Goal: Information Seeking & Learning: Check status

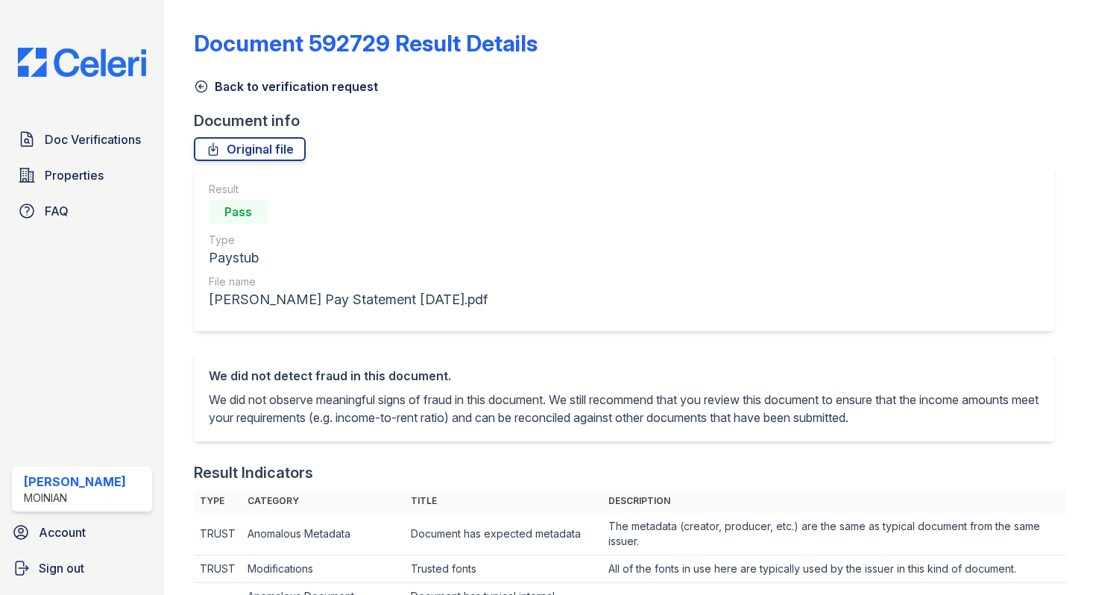
click at [210, 82] on link "Back to verification request" at bounding box center [286, 87] width 184 height 18
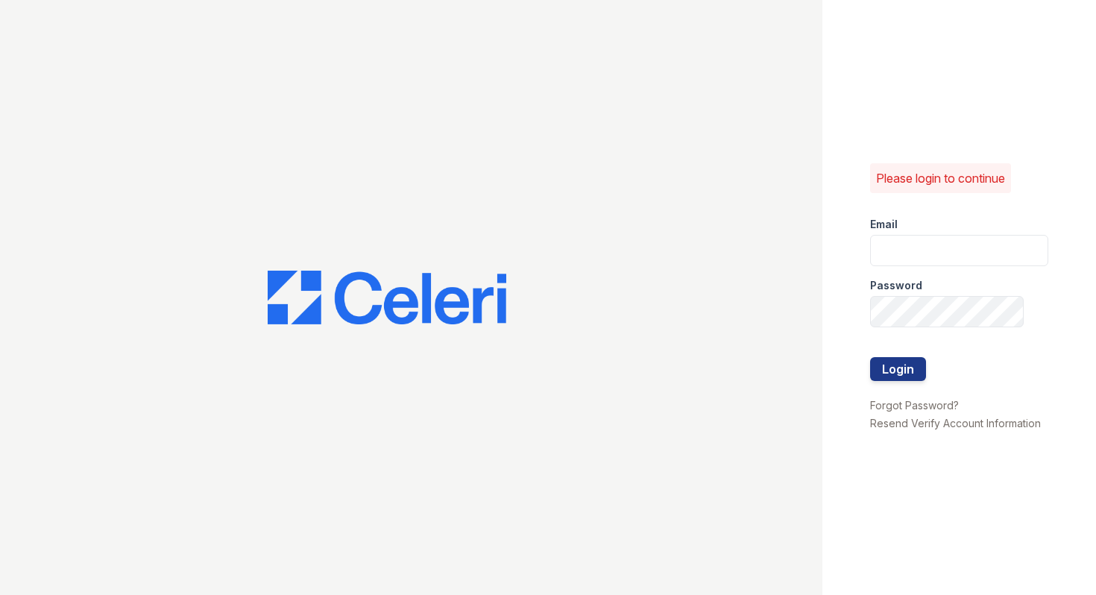
type input "shiv@auranewyork.com"
click at [886, 371] on button "Login" at bounding box center [898, 369] width 56 height 24
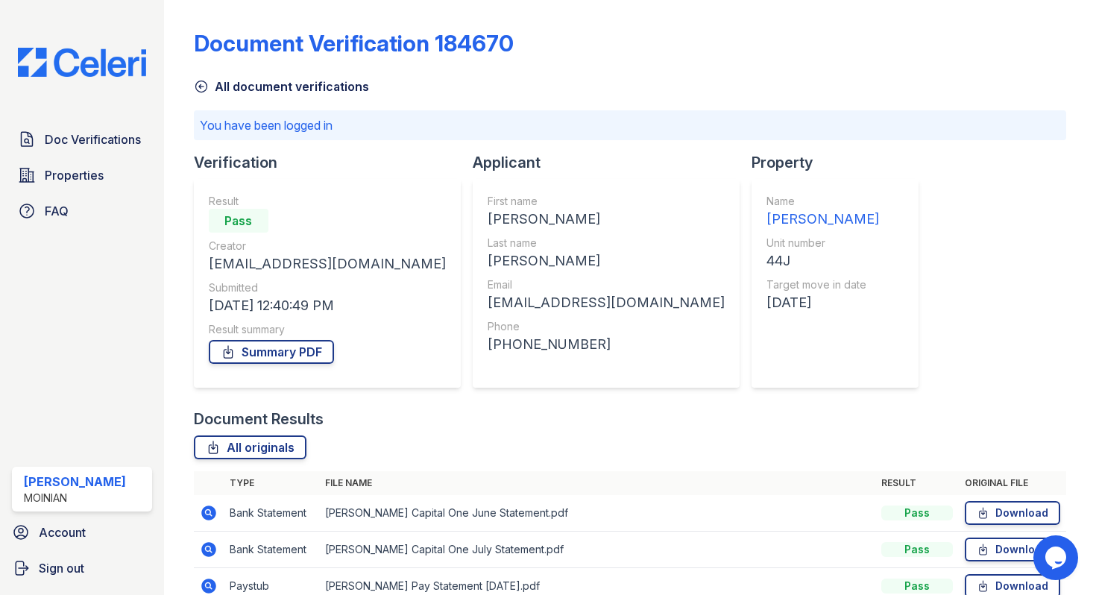
click at [198, 84] on icon at bounding box center [201, 86] width 15 height 15
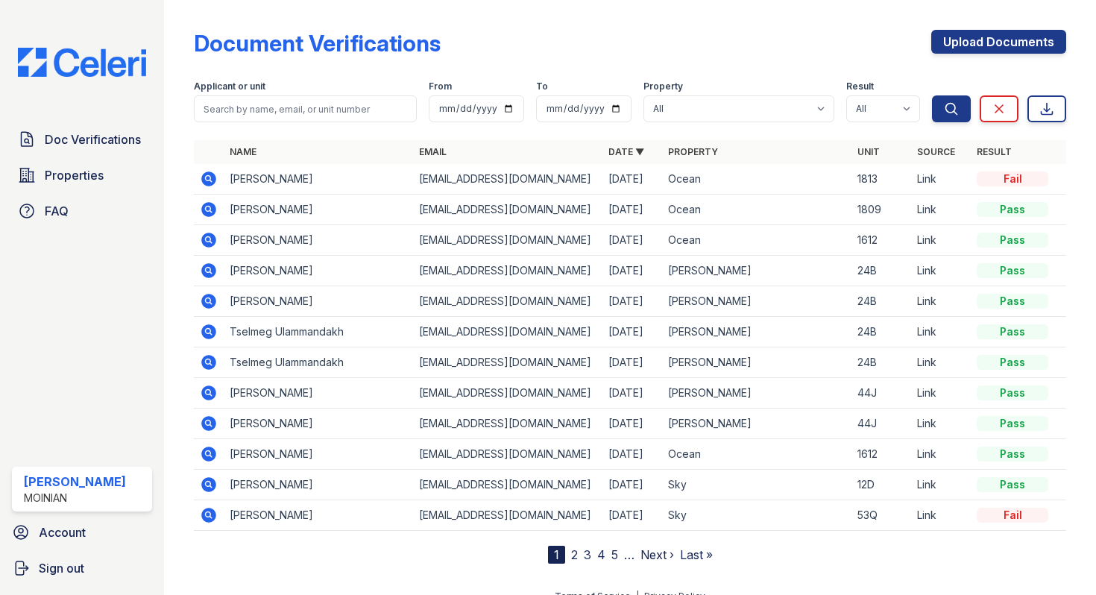
click at [207, 330] on icon at bounding box center [208, 331] width 4 height 4
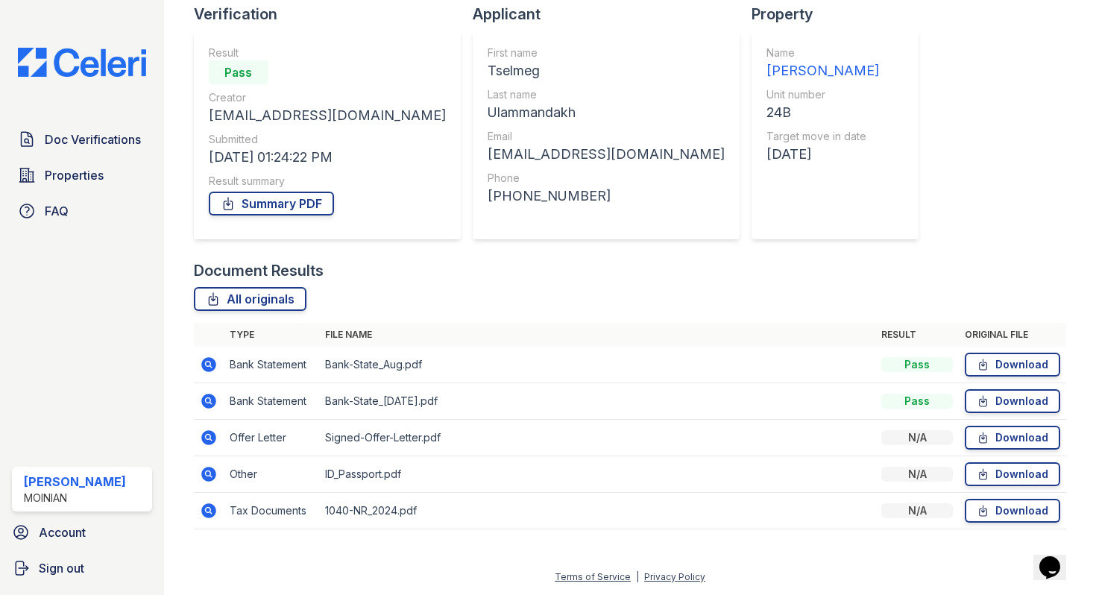
click at [211, 442] on icon at bounding box center [208, 437] width 15 height 15
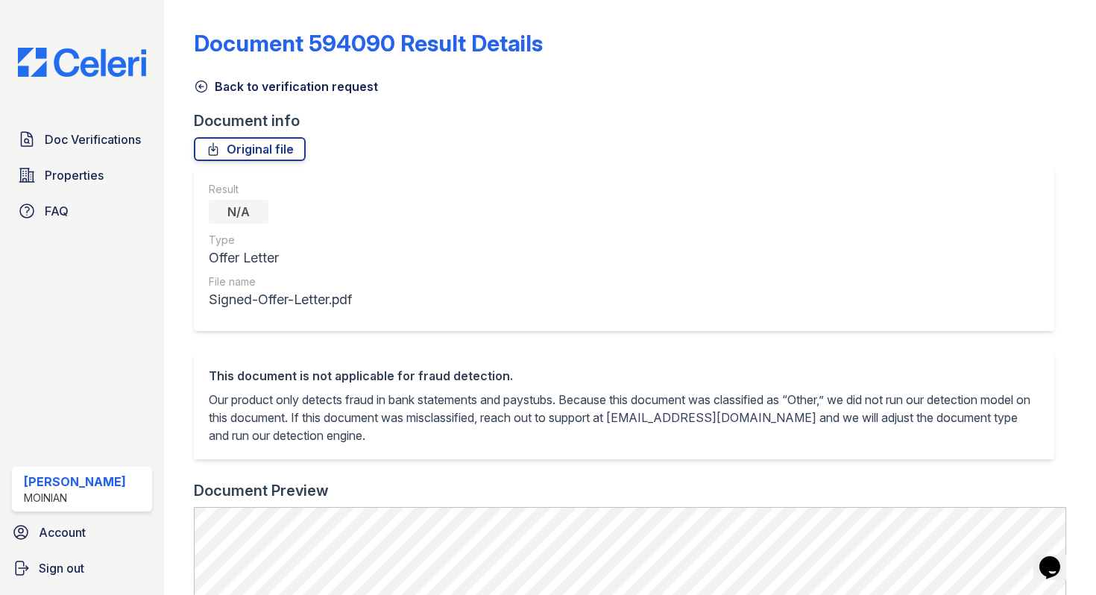
click at [203, 78] on link "Back to verification request" at bounding box center [286, 87] width 184 height 18
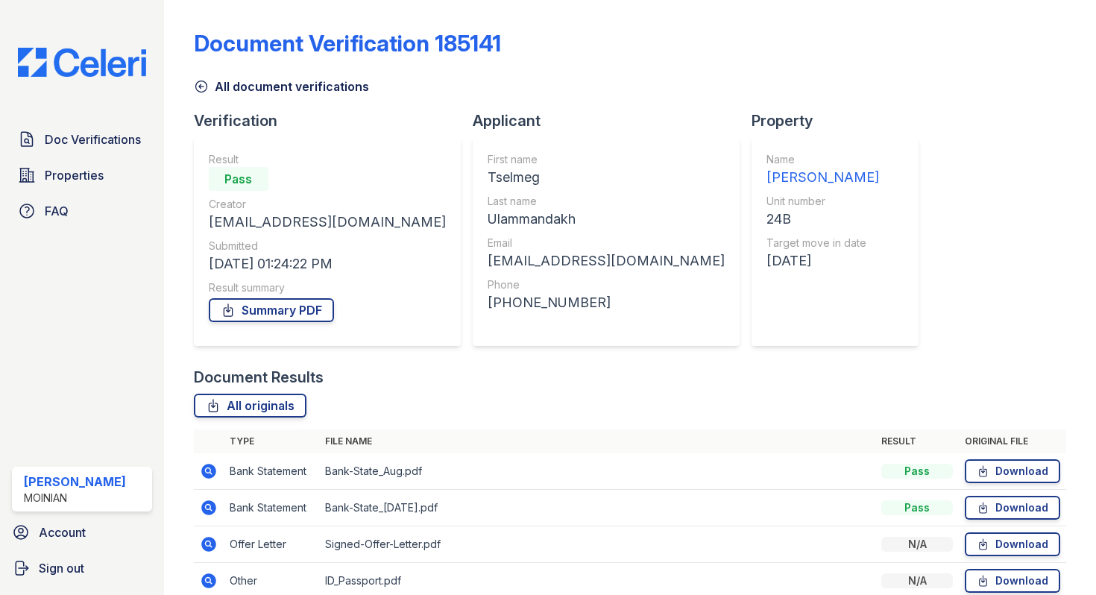
click at [204, 90] on icon at bounding box center [201, 86] width 15 height 15
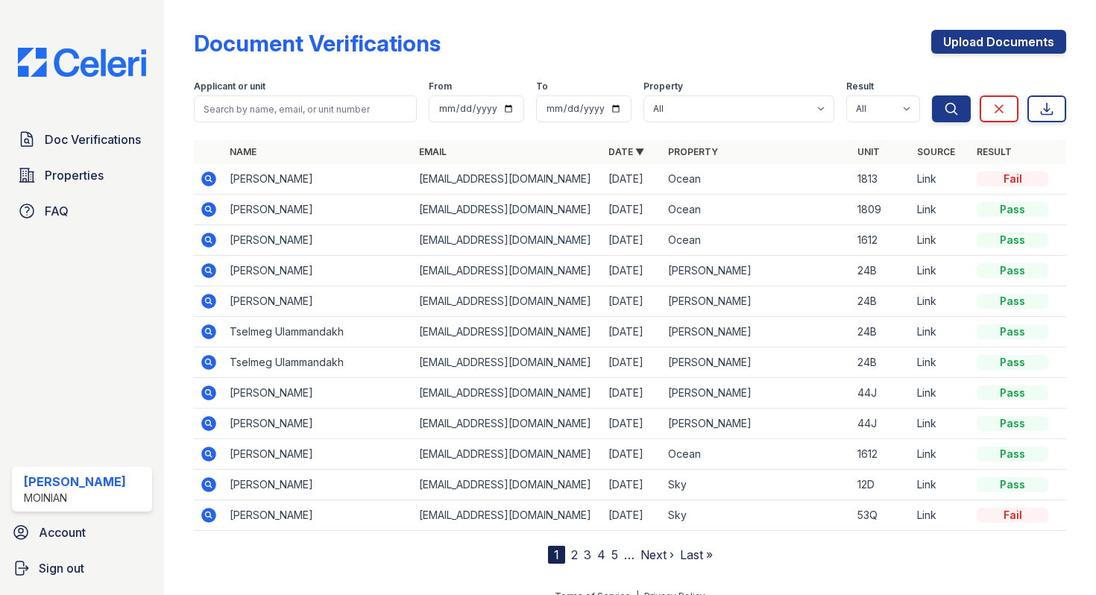
click at [212, 266] on icon at bounding box center [208, 270] width 15 height 15
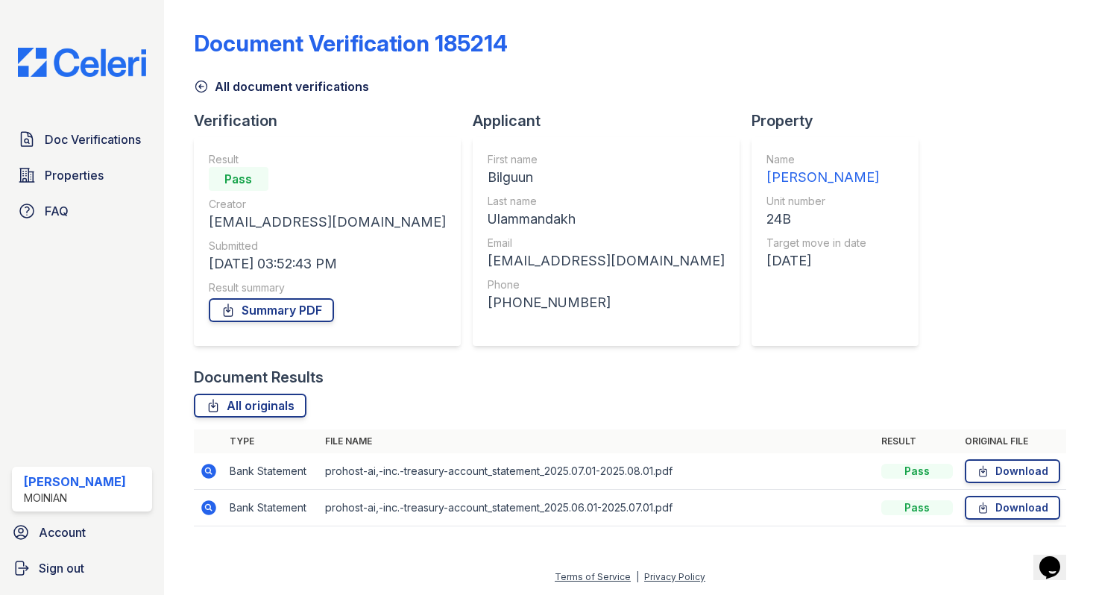
click at [196, 95] on link "All document verifications" at bounding box center [281, 87] width 175 height 18
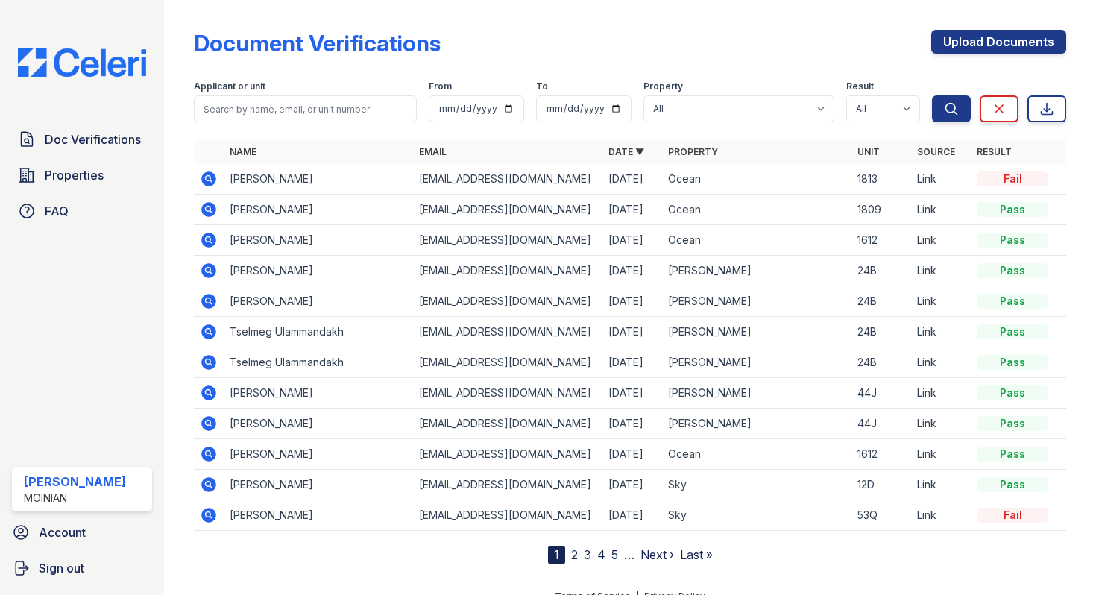
click at [207, 298] on icon at bounding box center [208, 300] width 4 height 4
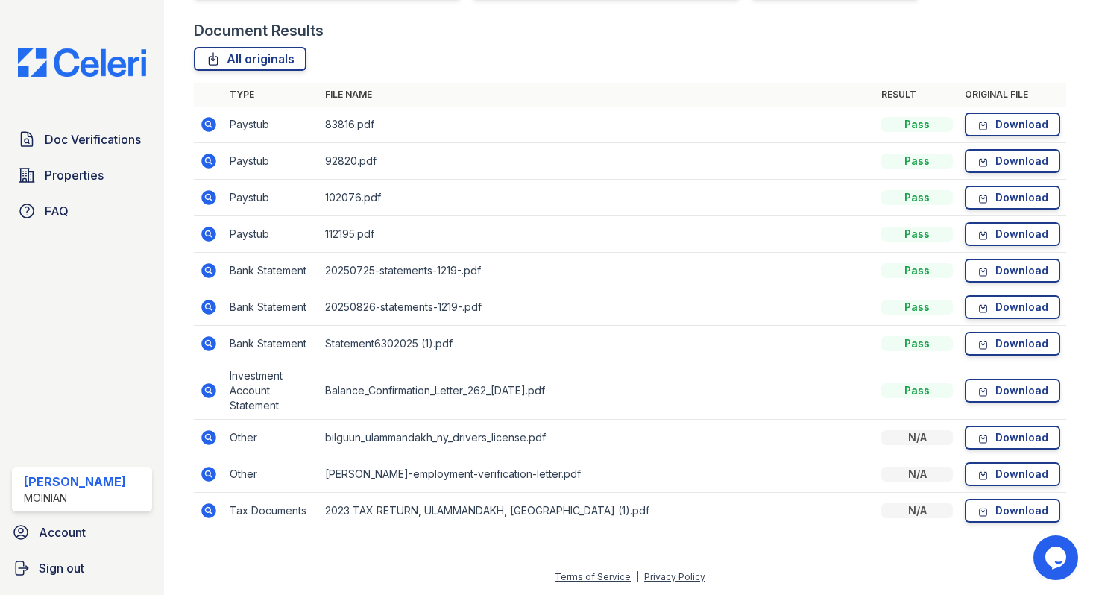
click at [206, 391] on icon at bounding box center [209, 391] width 18 height 18
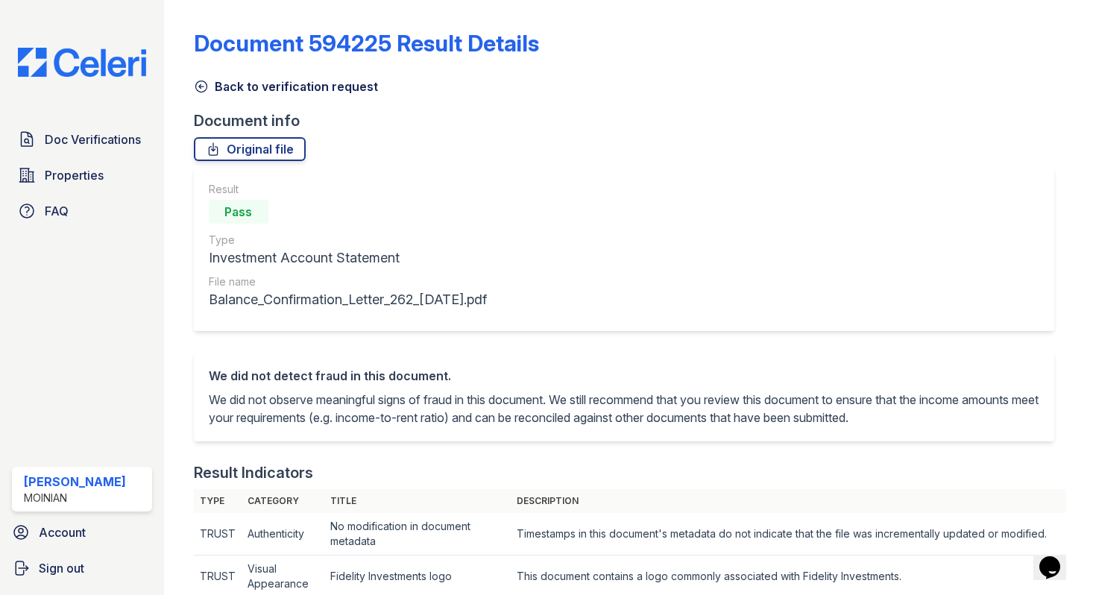
click at [198, 87] on icon at bounding box center [201, 86] width 15 height 15
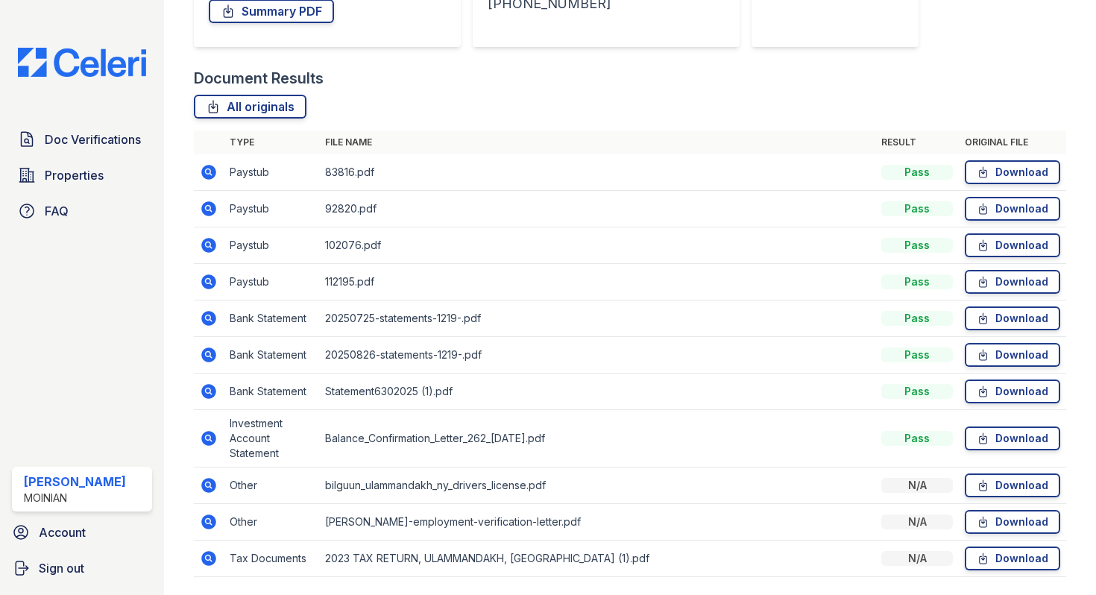
scroll to position [347, 0]
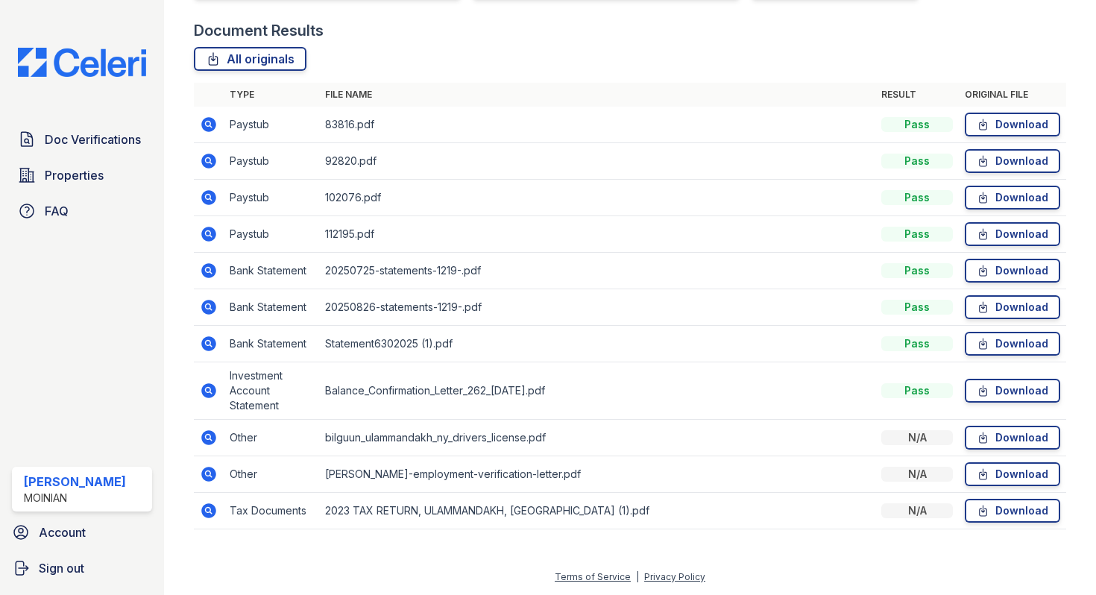
click at [208, 471] on icon at bounding box center [209, 474] width 18 height 18
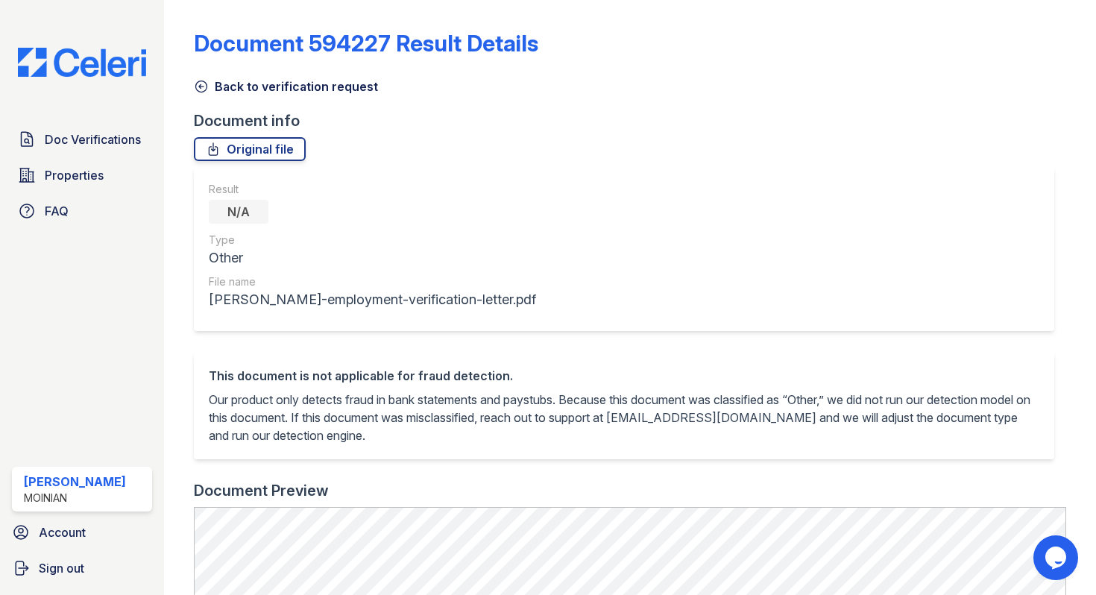
click at [202, 90] on icon at bounding box center [201, 86] width 15 height 15
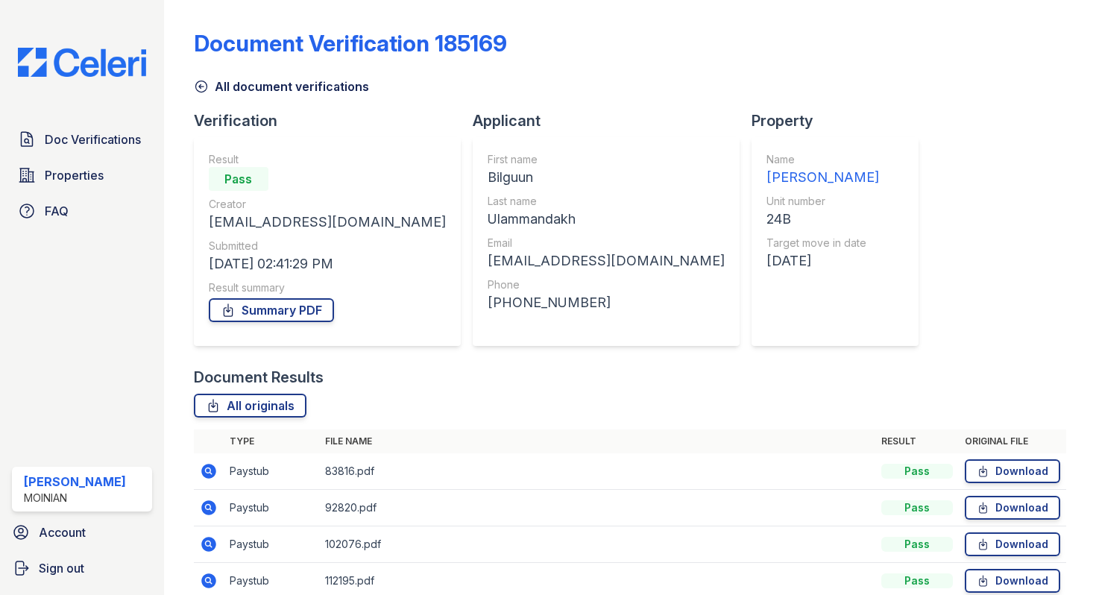
click at [203, 101] on div "Document Verification 185169 All document verifications Verification Result Pas…" at bounding box center [630, 448] width 873 height 885
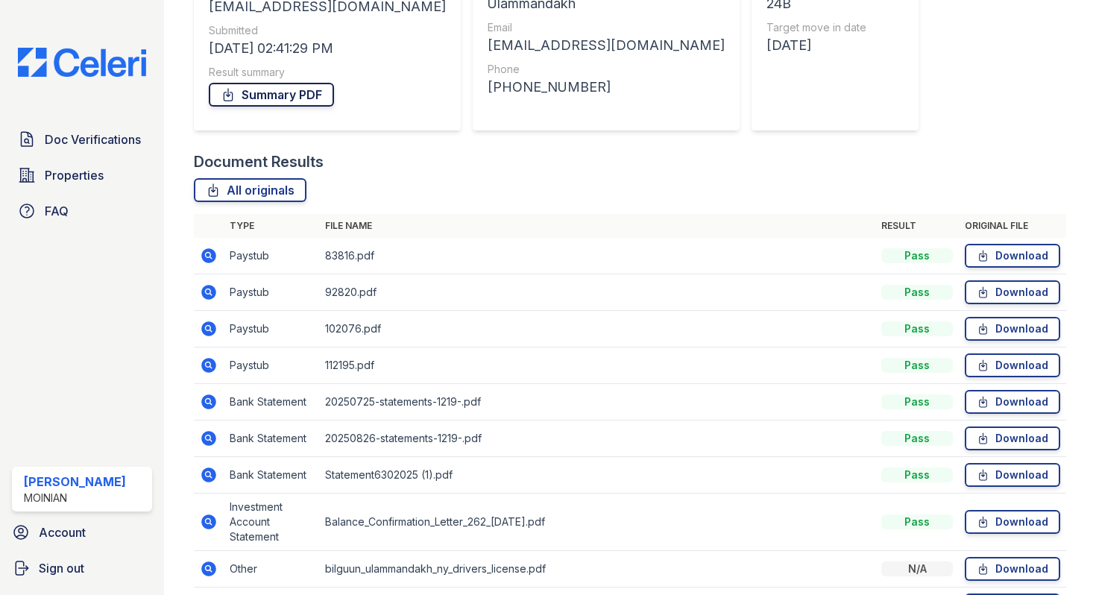
scroll to position [280, 0]
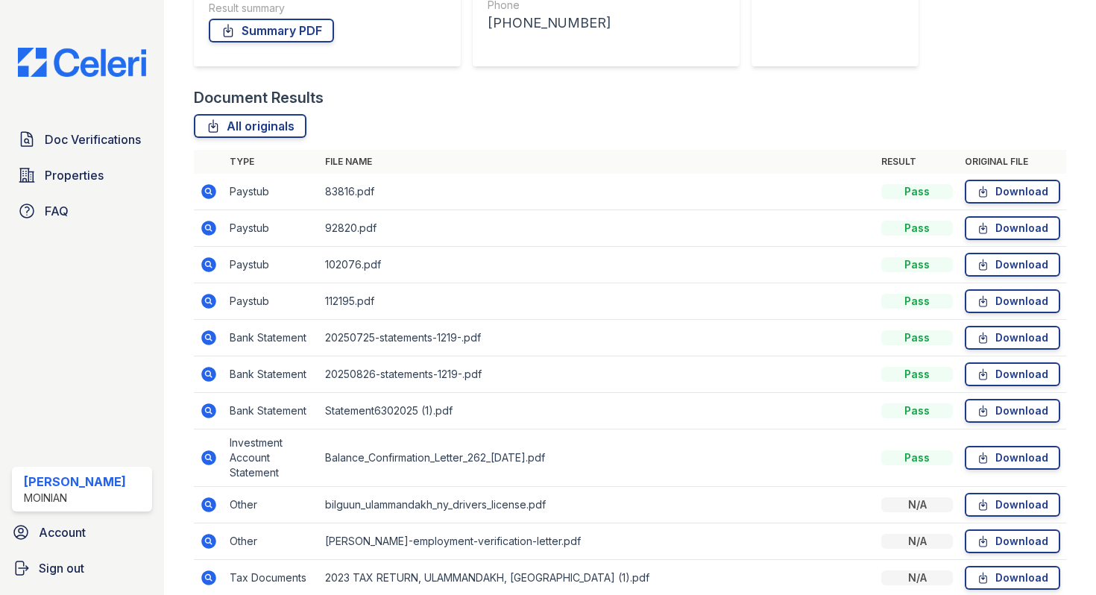
click at [204, 190] on icon at bounding box center [208, 191] width 15 height 15
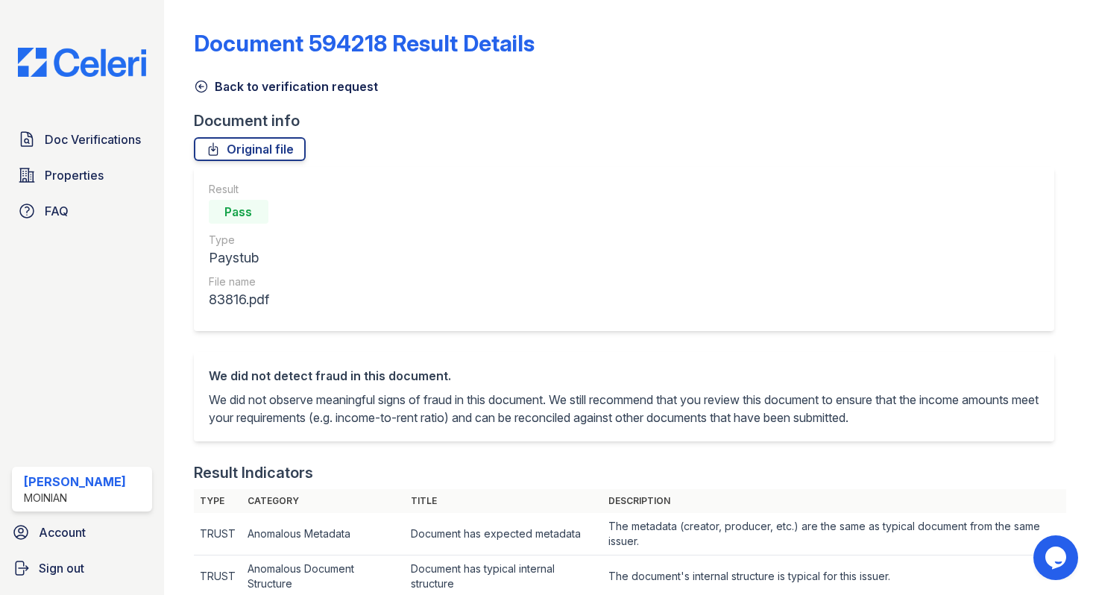
click at [201, 85] on icon at bounding box center [201, 86] width 15 height 15
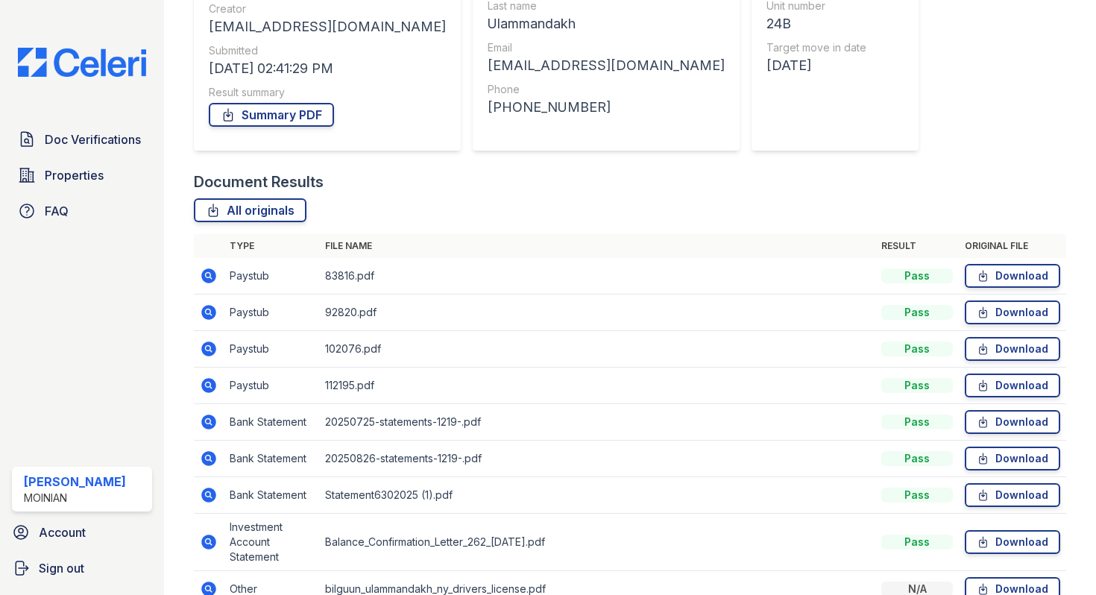
scroll to position [347, 0]
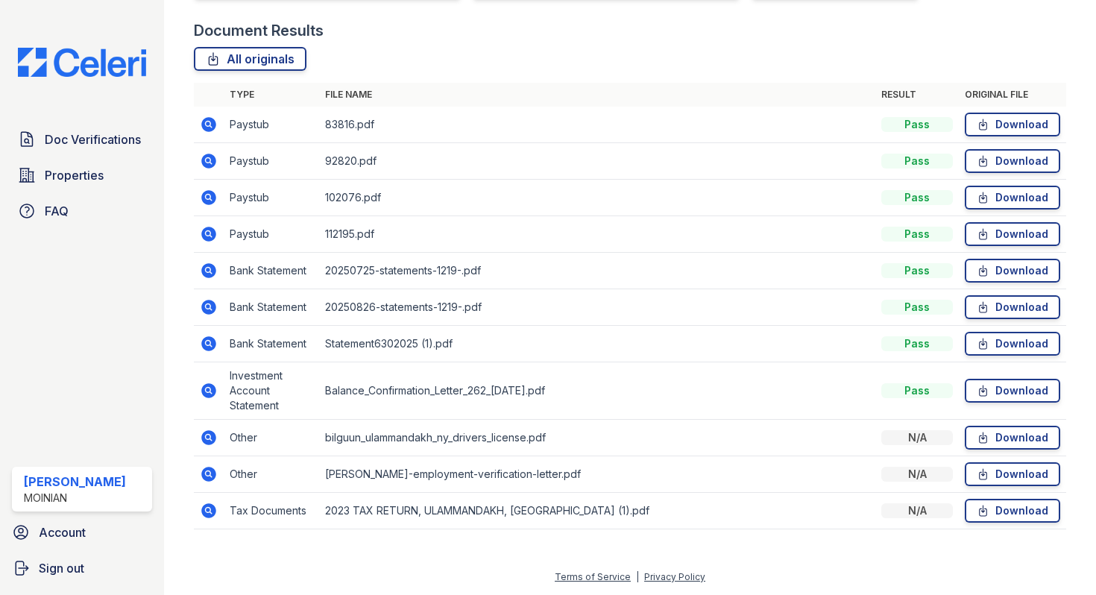
click at [208, 474] on icon at bounding box center [208, 473] width 4 height 4
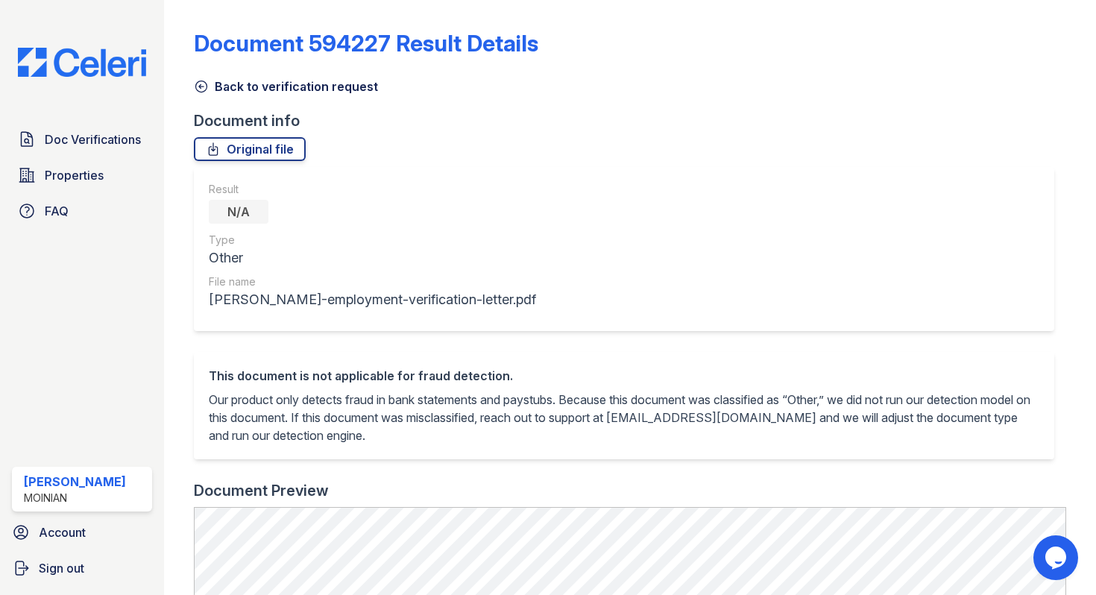
click at [202, 82] on icon at bounding box center [201, 86] width 15 height 15
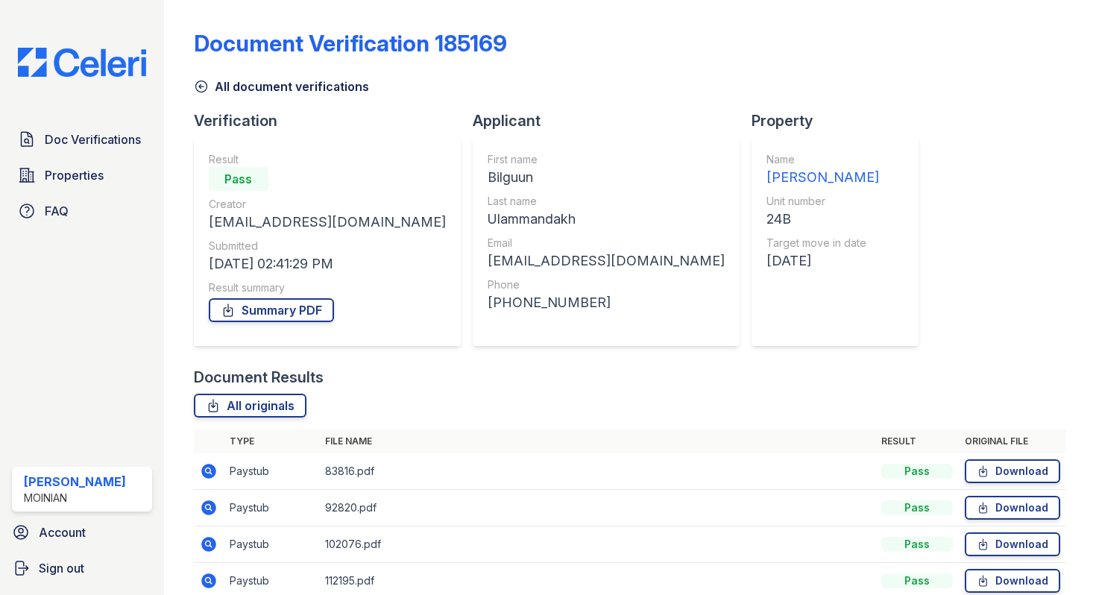
scroll to position [347, 0]
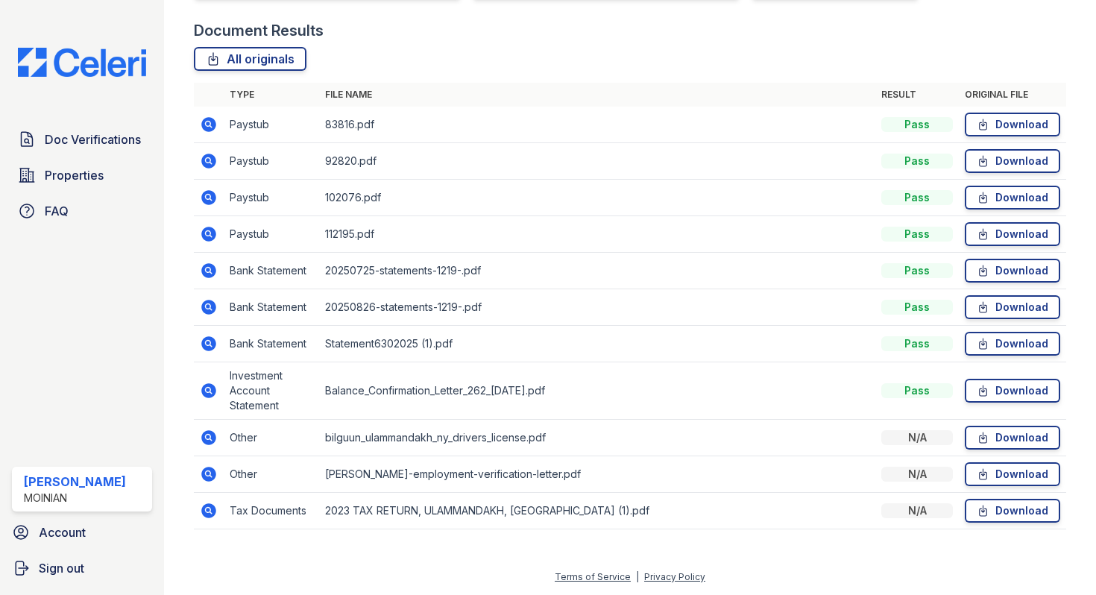
click at [210, 391] on icon at bounding box center [209, 391] width 18 height 18
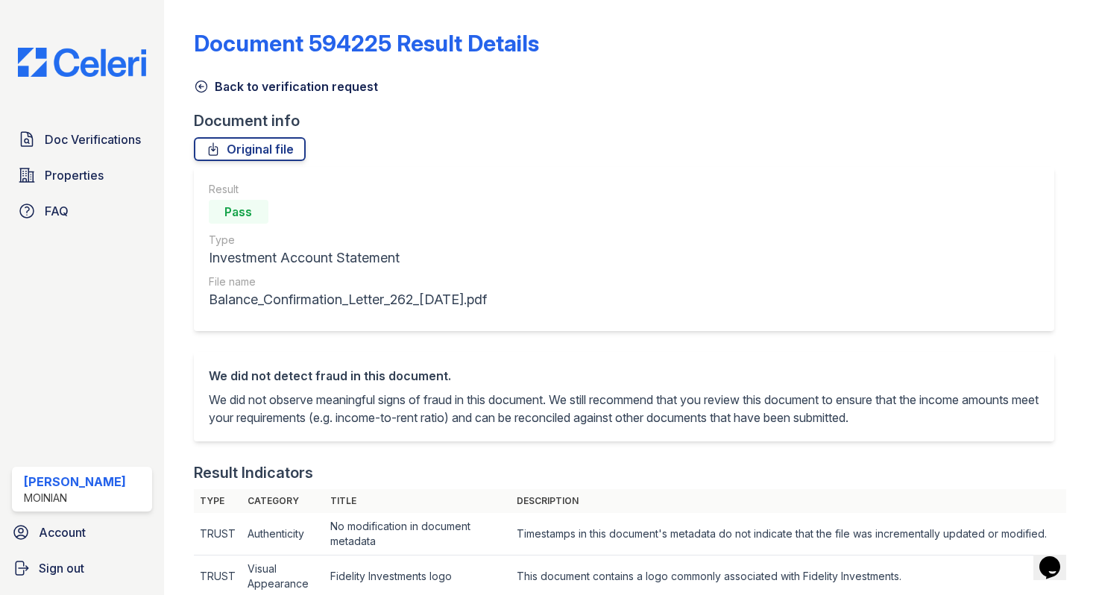
click at [198, 90] on icon at bounding box center [201, 86] width 15 height 15
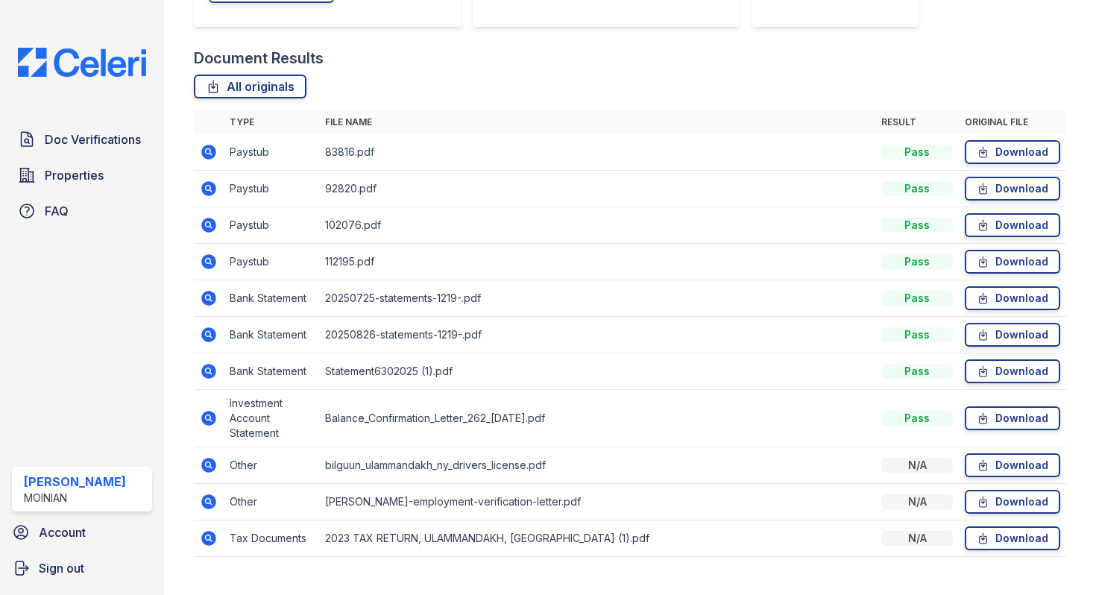
scroll to position [320, 0]
click at [210, 333] on icon at bounding box center [208, 333] width 4 height 4
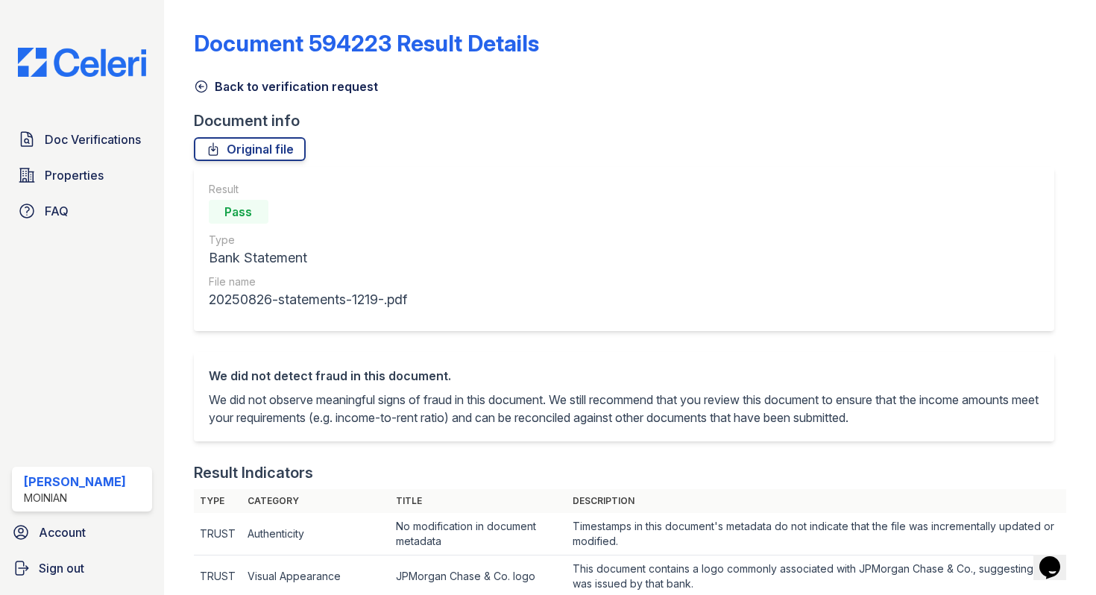
click at [204, 88] on icon at bounding box center [201, 86] width 15 height 15
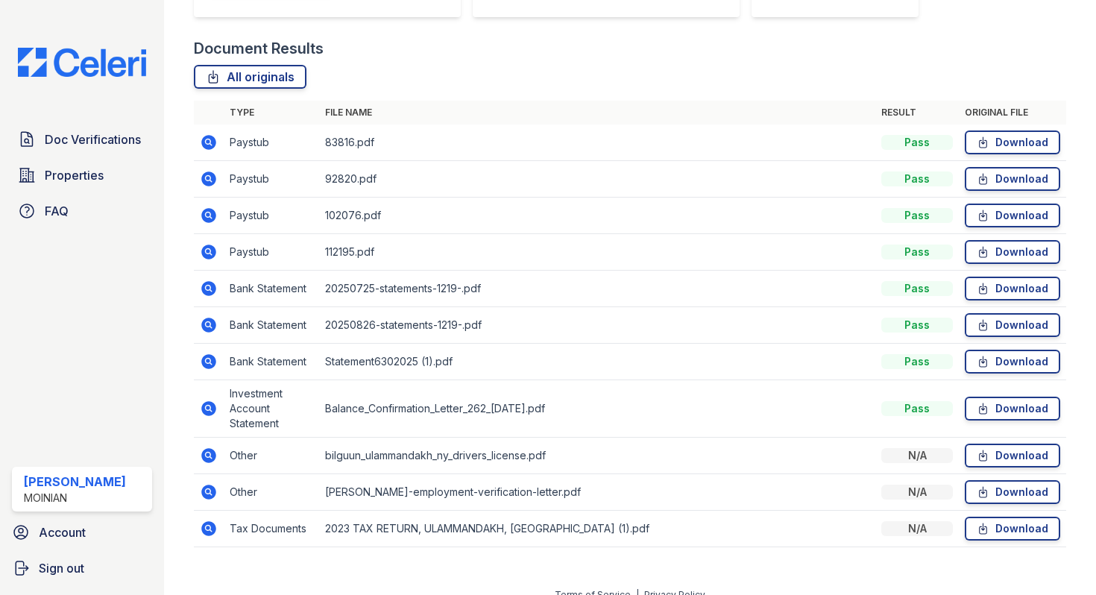
scroll to position [347, 0]
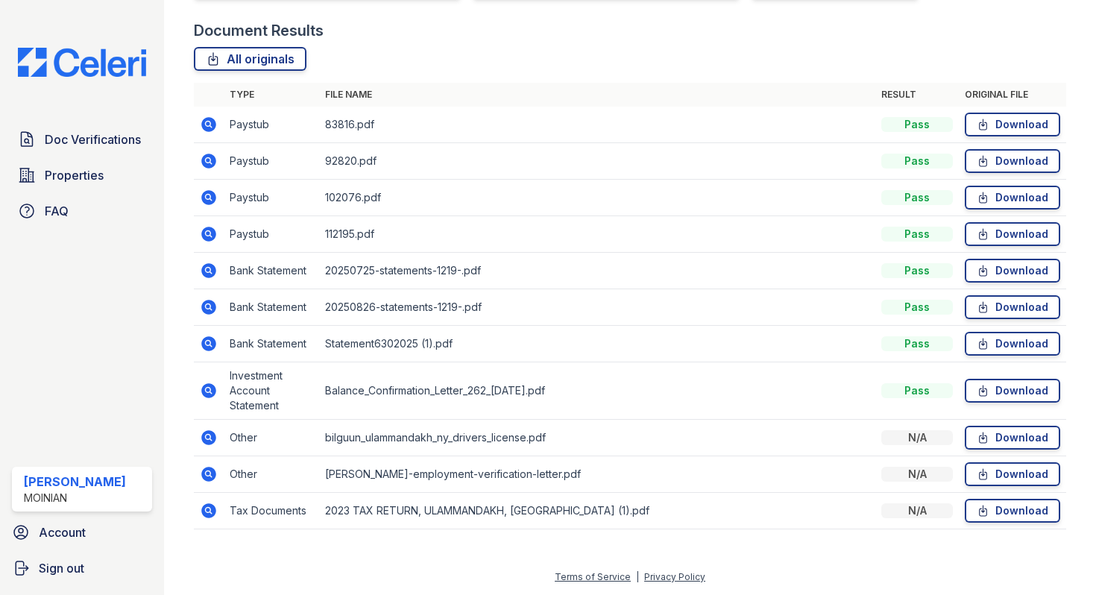
click at [210, 340] on icon at bounding box center [208, 343] width 15 height 15
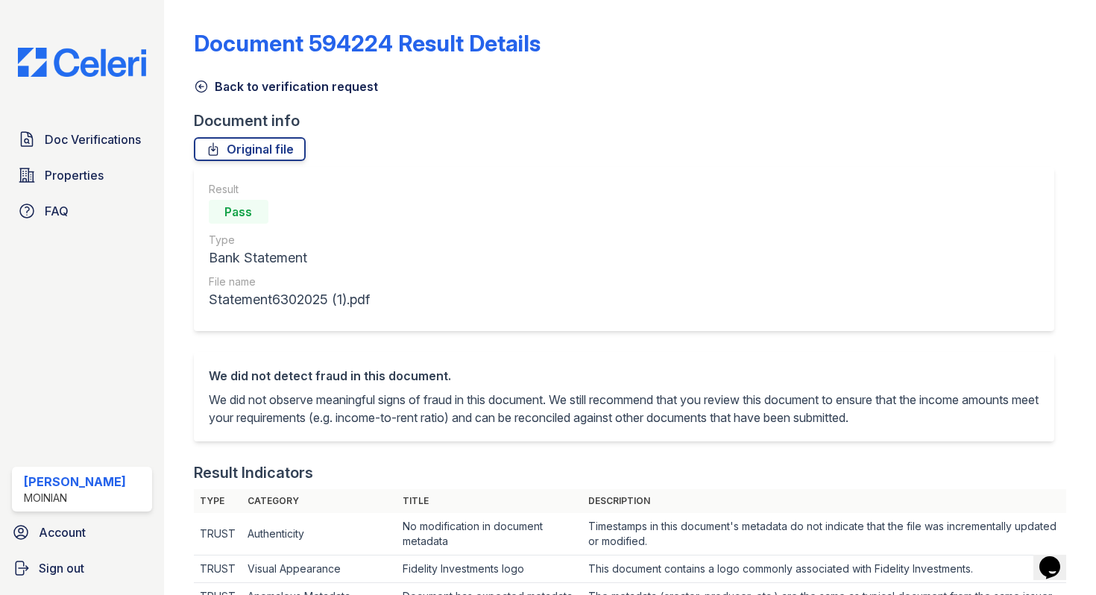
click at [197, 90] on icon at bounding box center [200, 86] width 11 height 11
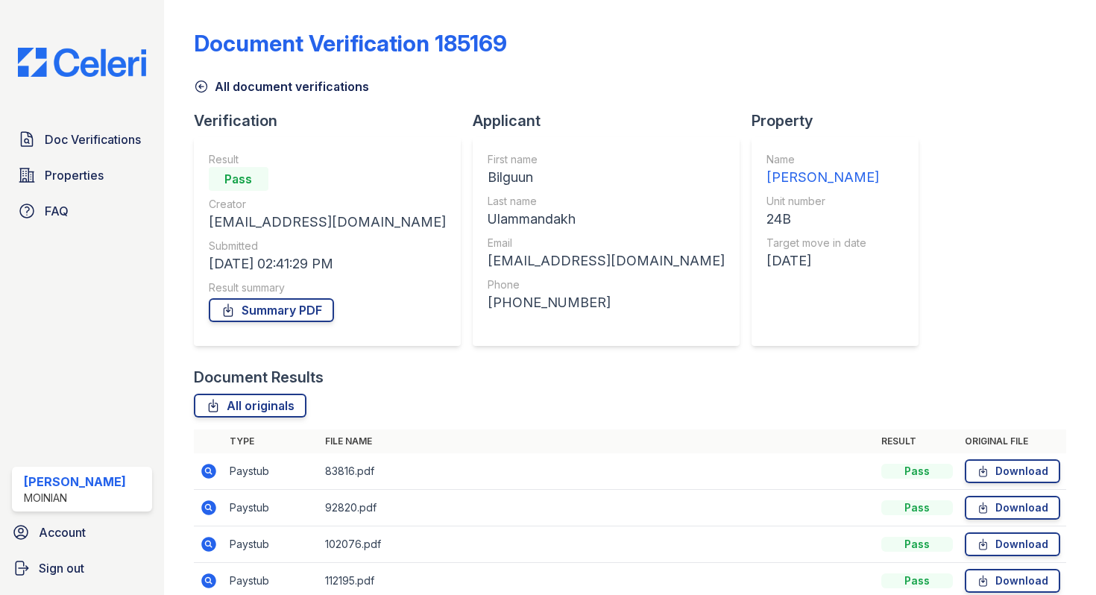
click at [196, 88] on icon at bounding box center [201, 86] width 15 height 15
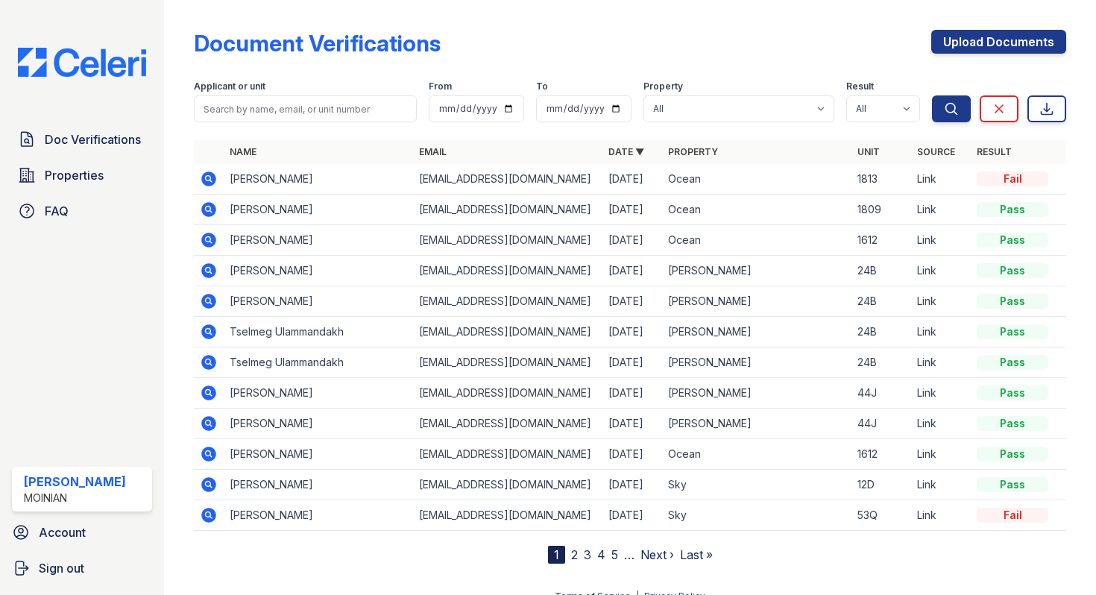
click at [206, 326] on icon at bounding box center [208, 331] width 15 height 15
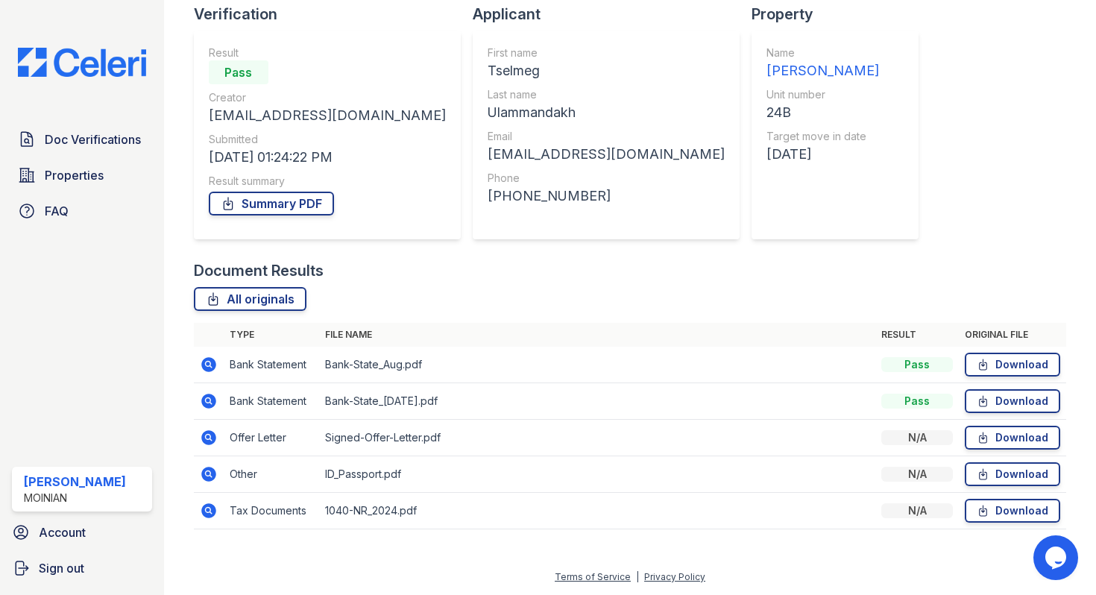
click at [207, 439] on icon at bounding box center [209, 438] width 18 height 18
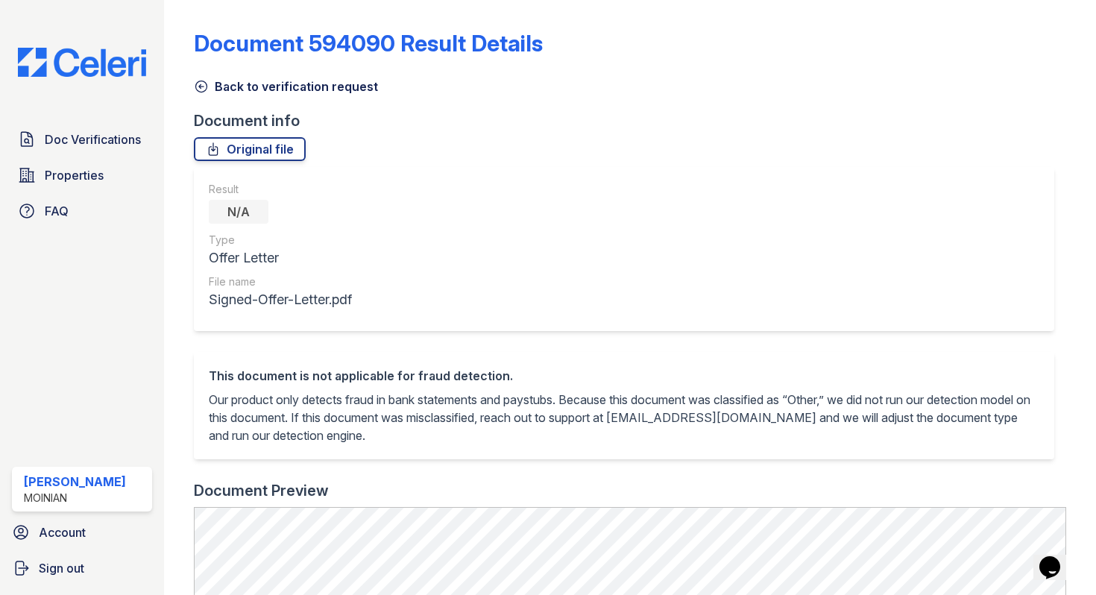
click at [195, 88] on icon at bounding box center [200, 86] width 11 height 11
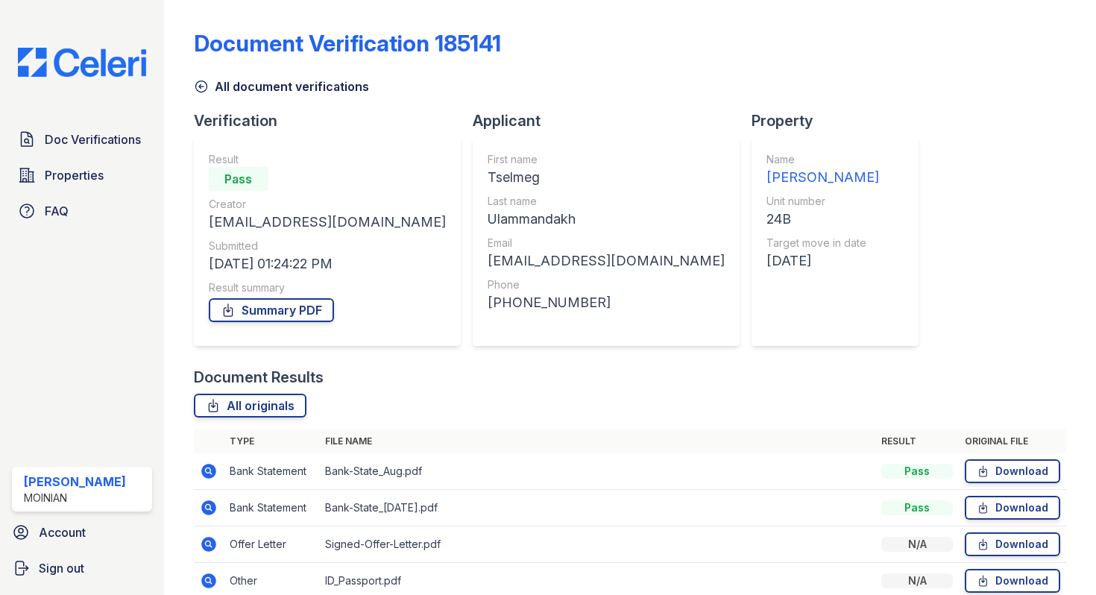
click at [202, 79] on icon at bounding box center [201, 86] width 15 height 15
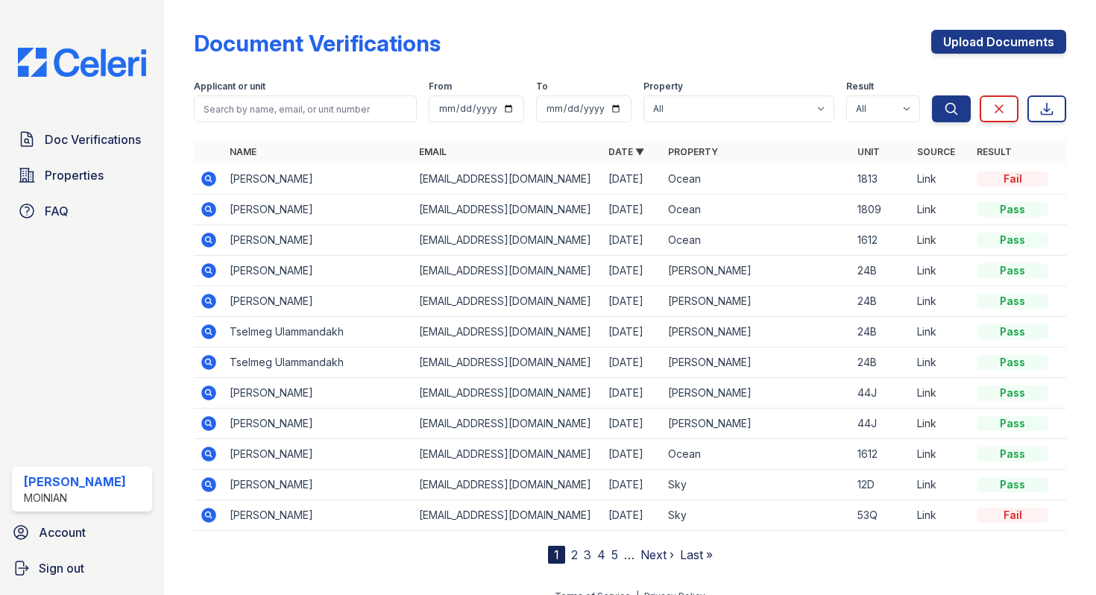
click at [213, 360] on icon at bounding box center [208, 362] width 15 height 15
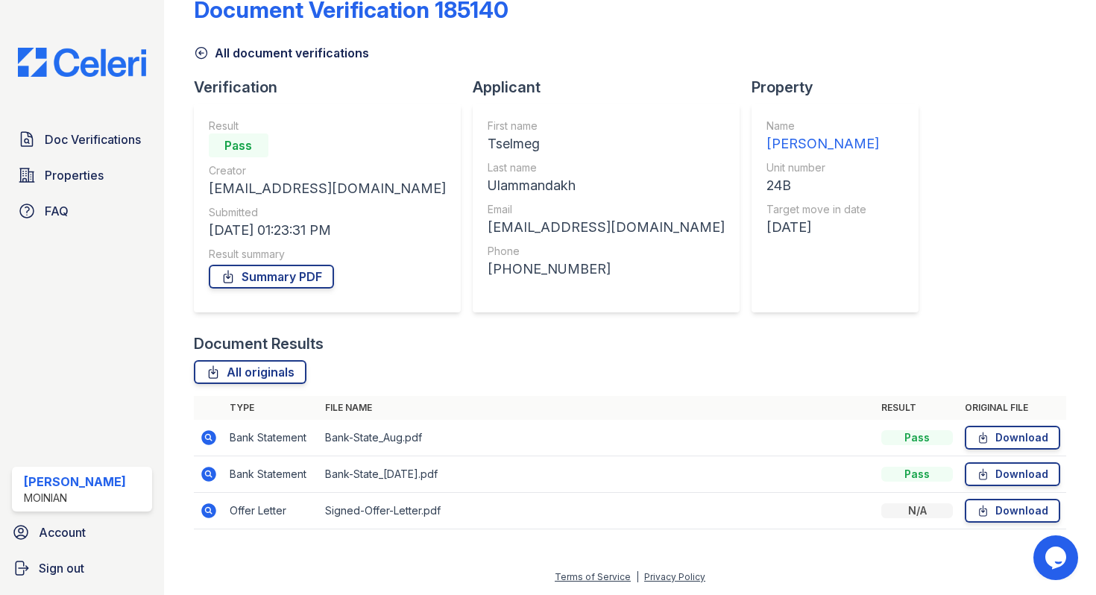
click at [211, 509] on icon at bounding box center [208, 510] width 15 height 15
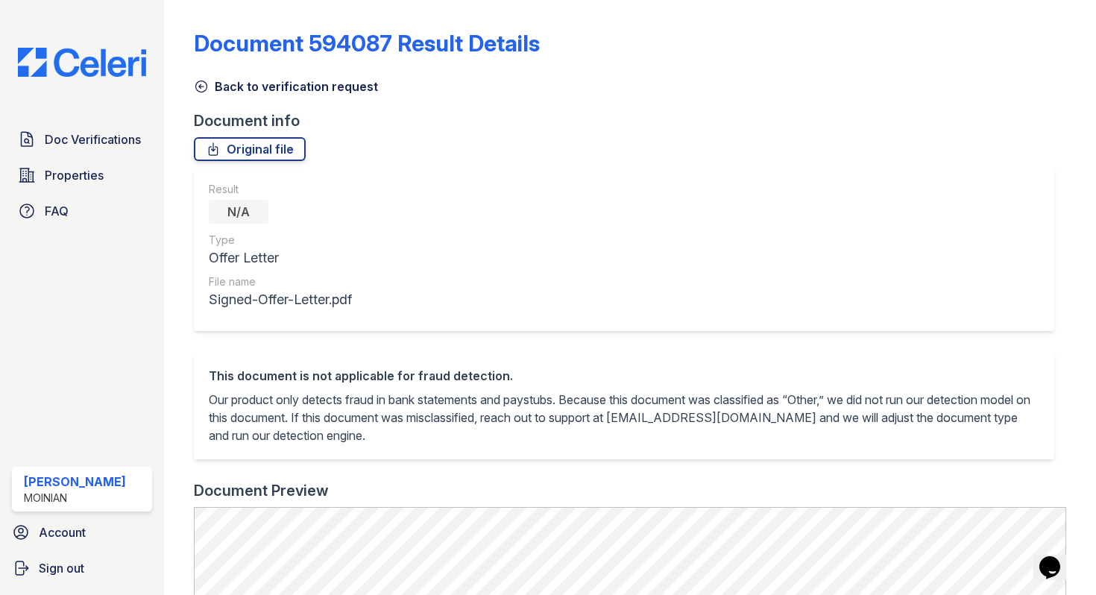
click at [201, 89] on icon at bounding box center [201, 86] width 15 height 15
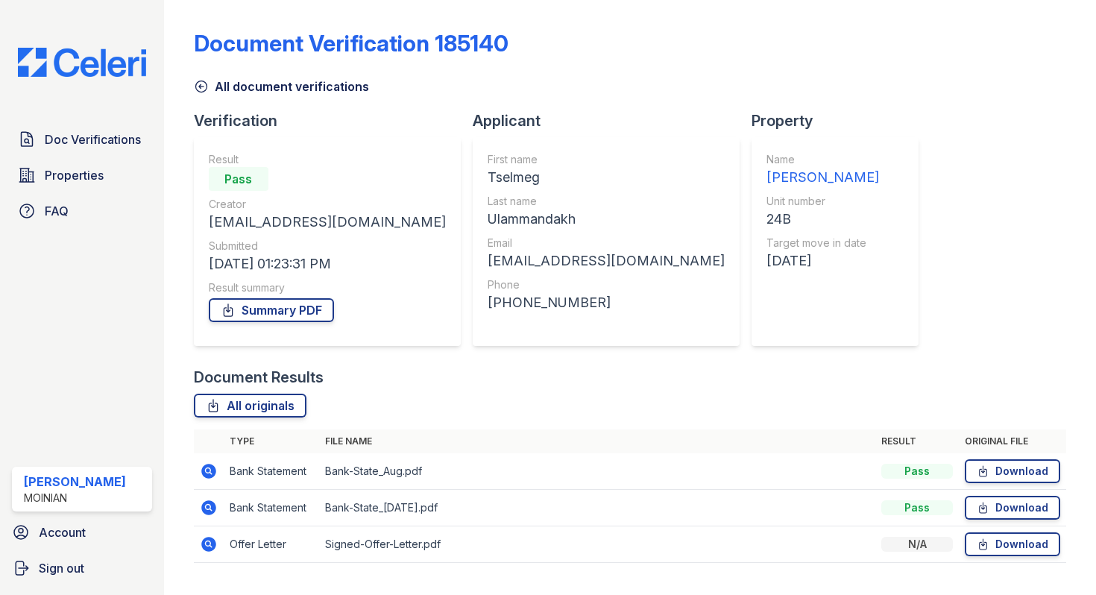
scroll to position [34, 0]
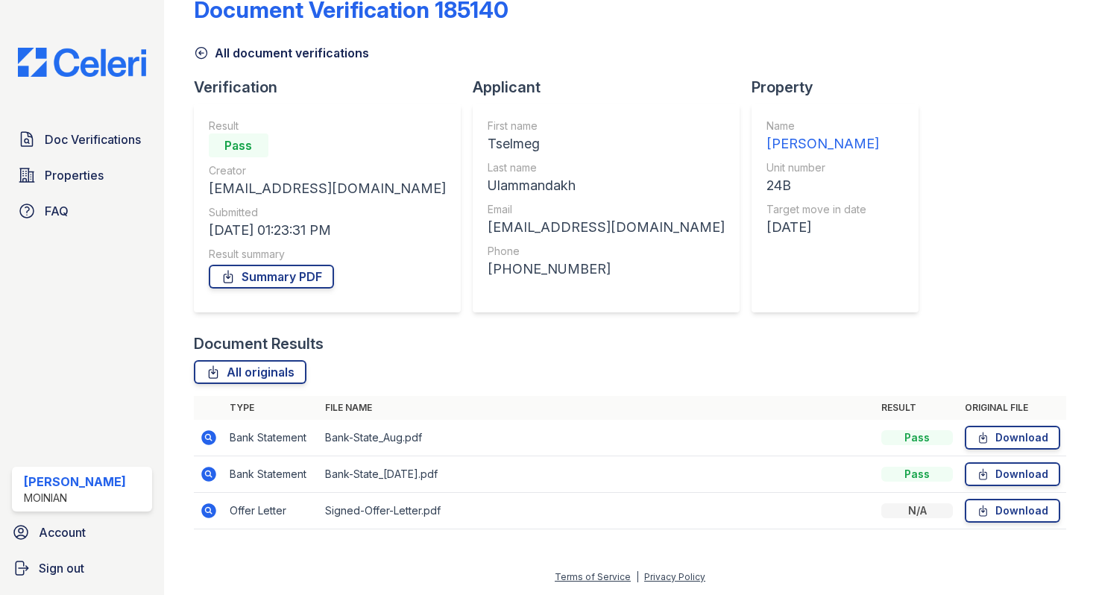
click at [210, 428] on td at bounding box center [209, 438] width 30 height 37
click at [207, 442] on icon at bounding box center [208, 437] width 15 height 15
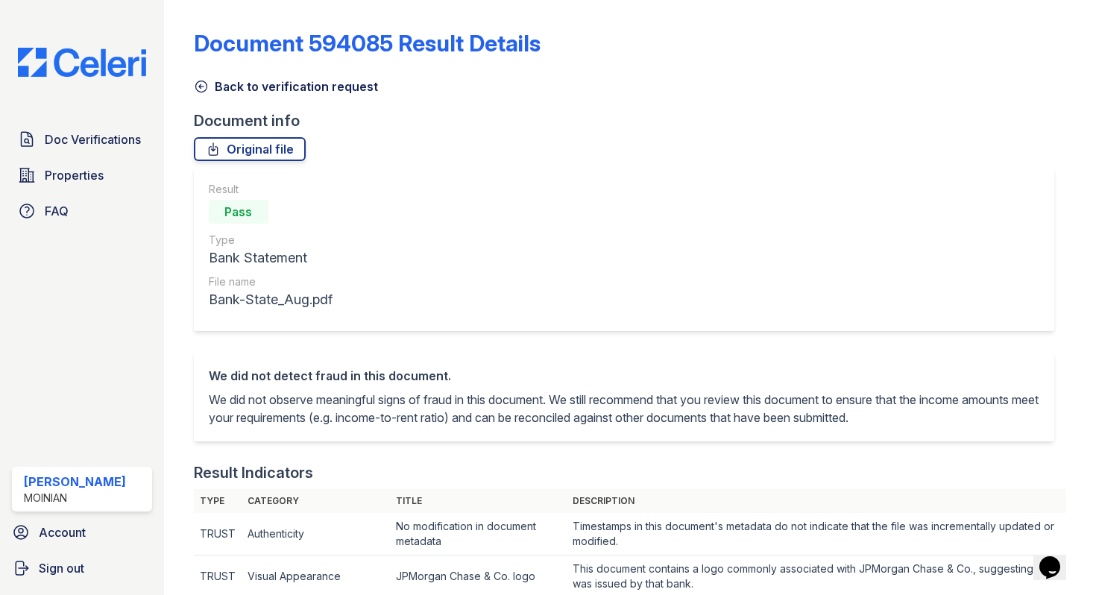
click at [198, 90] on icon at bounding box center [200, 86] width 11 height 11
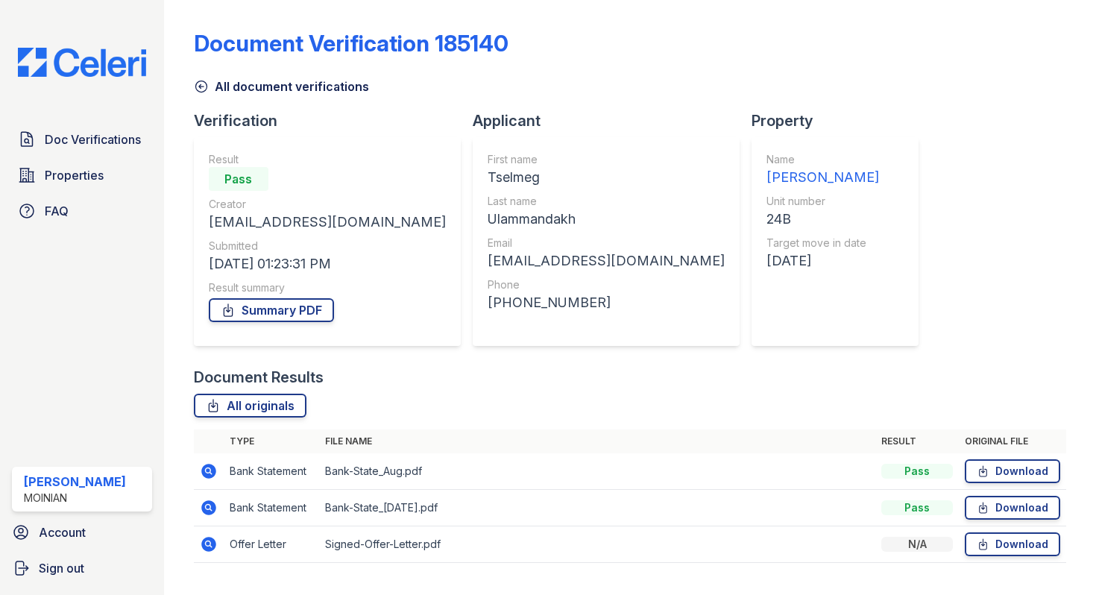
click at [200, 93] on icon at bounding box center [201, 86] width 15 height 15
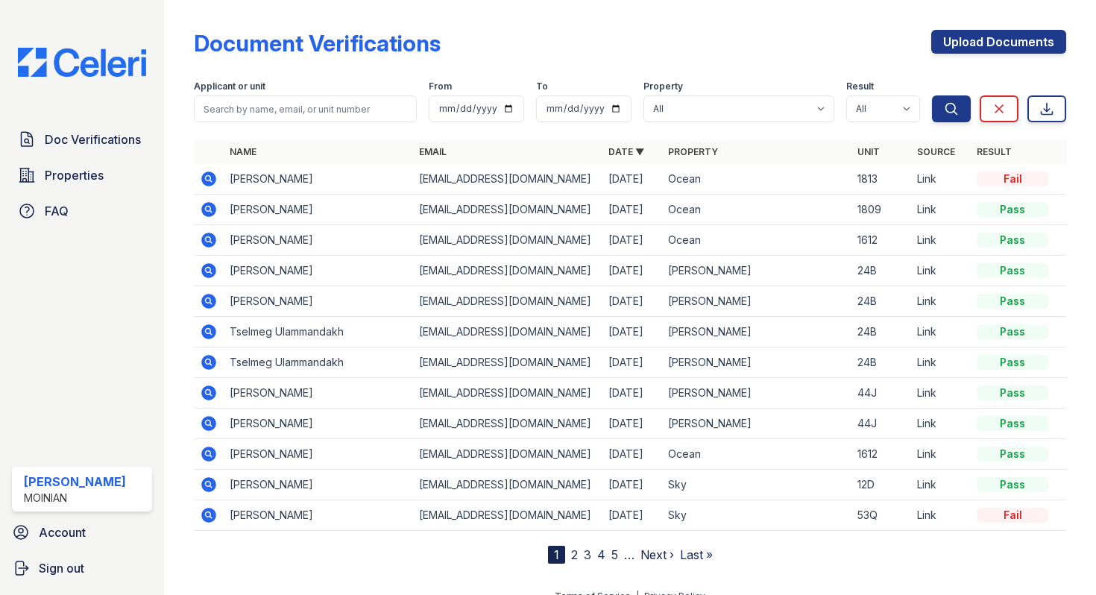
click at [213, 266] on icon at bounding box center [208, 270] width 15 height 15
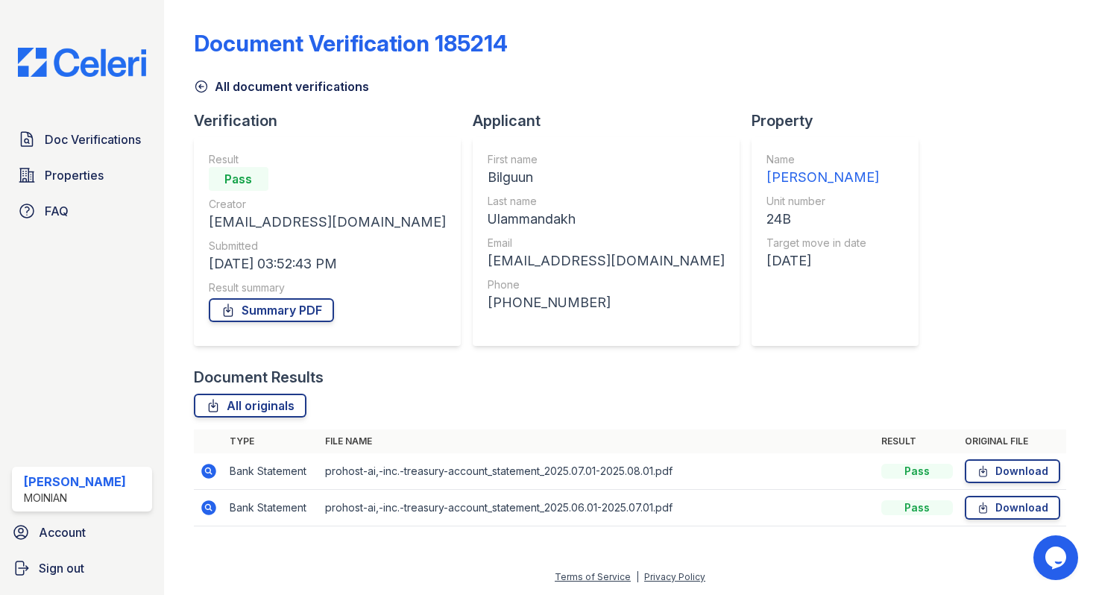
click at [208, 473] on icon at bounding box center [209, 471] width 18 height 18
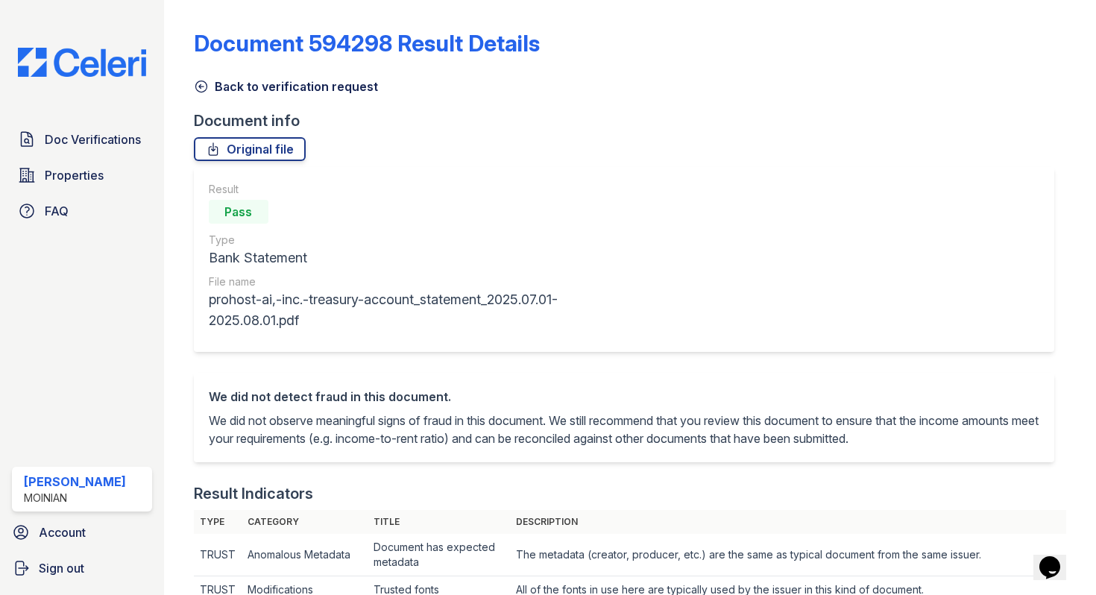
click at [208, 90] on icon at bounding box center [201, 86] width 15 height 15
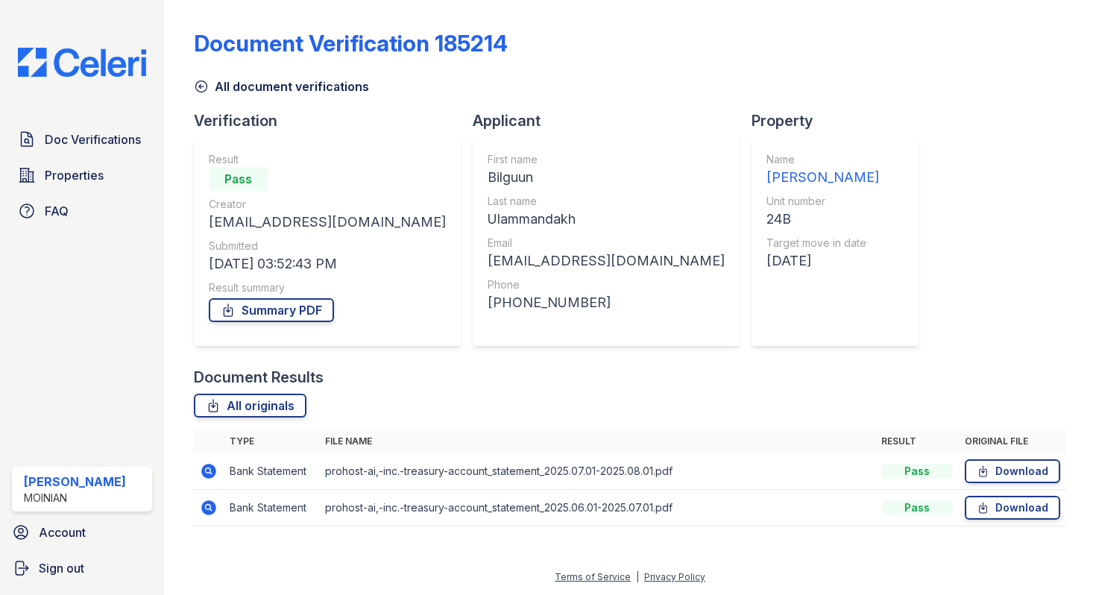
click at [208, 90] on icon at bounding box center [201, 86] width 15 height 15
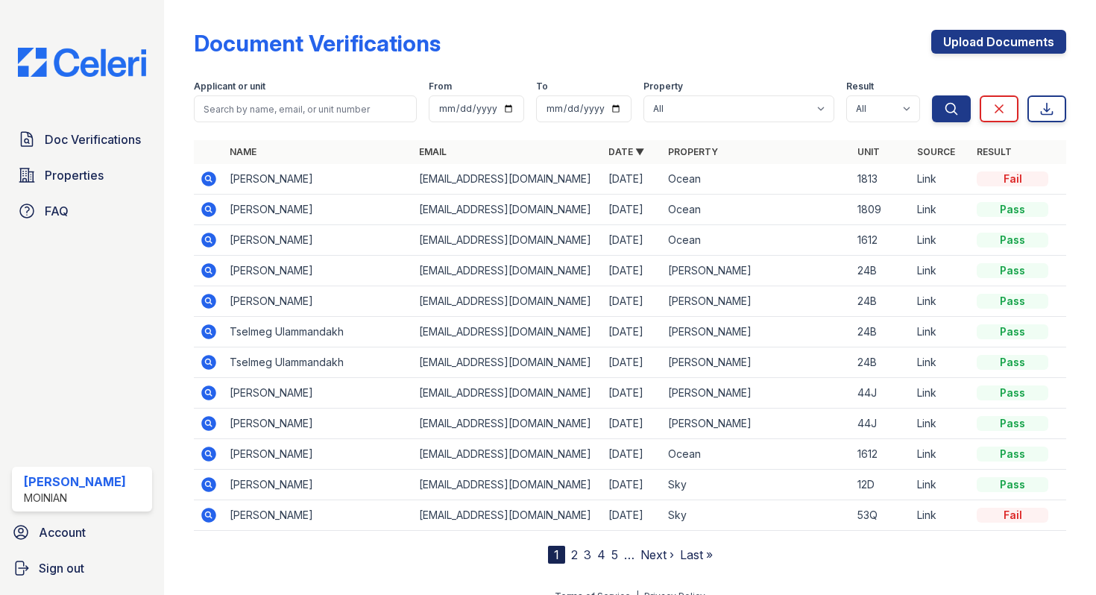
click at [207, 304] on icon at bounding box center [208, 301] width 15 height 15
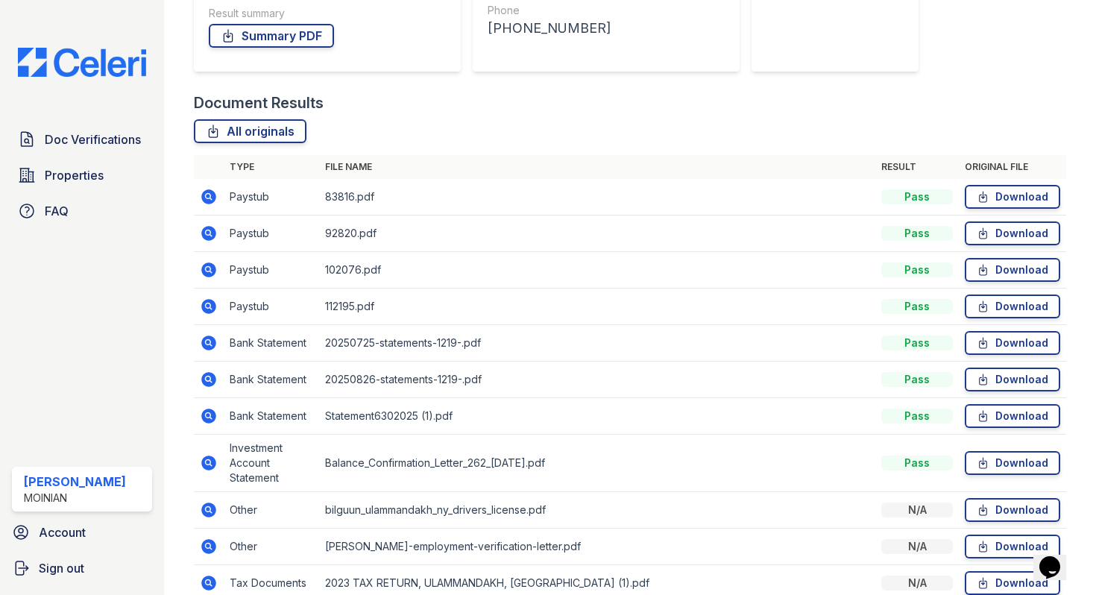
click at [207, 379] on icon at bounding box center [208, 379] width 4 height 4
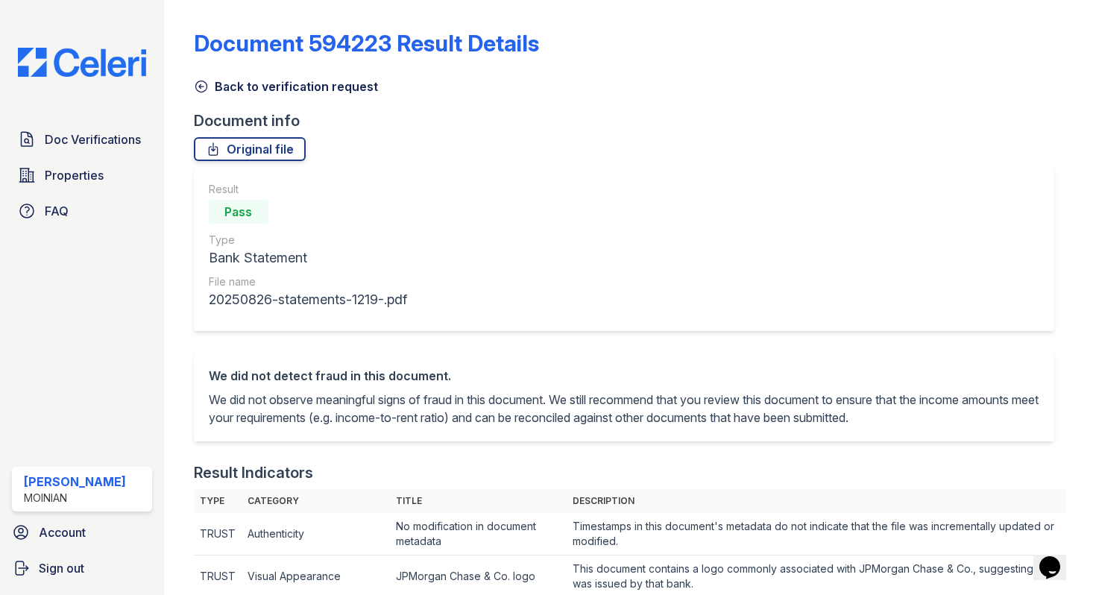
click at [198, 83] on icon at bounding box center [201, 86] width 15 height 15
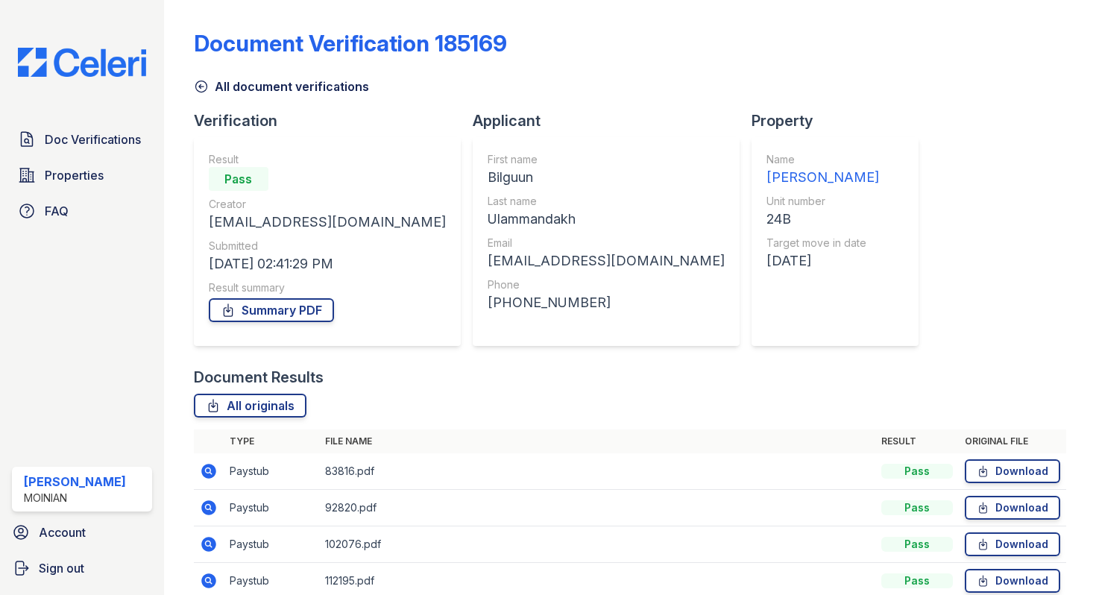
click at [196, 84] on icon at bounding box center [201, 86] width 15 height 15
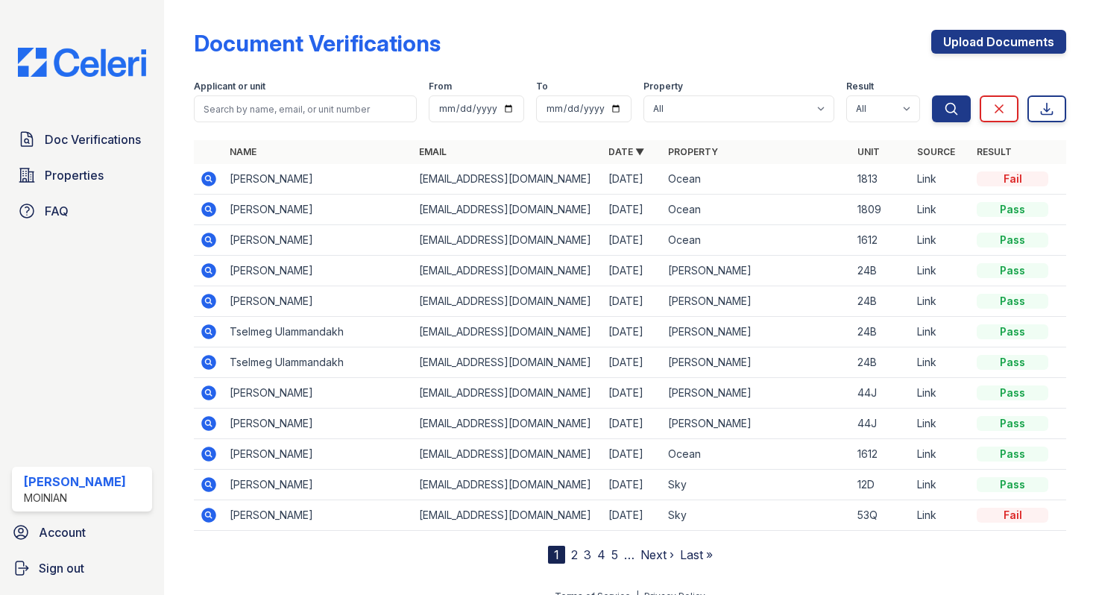
click at [212, 272] on icon at bounding box center [208, 270] width 15 height 15
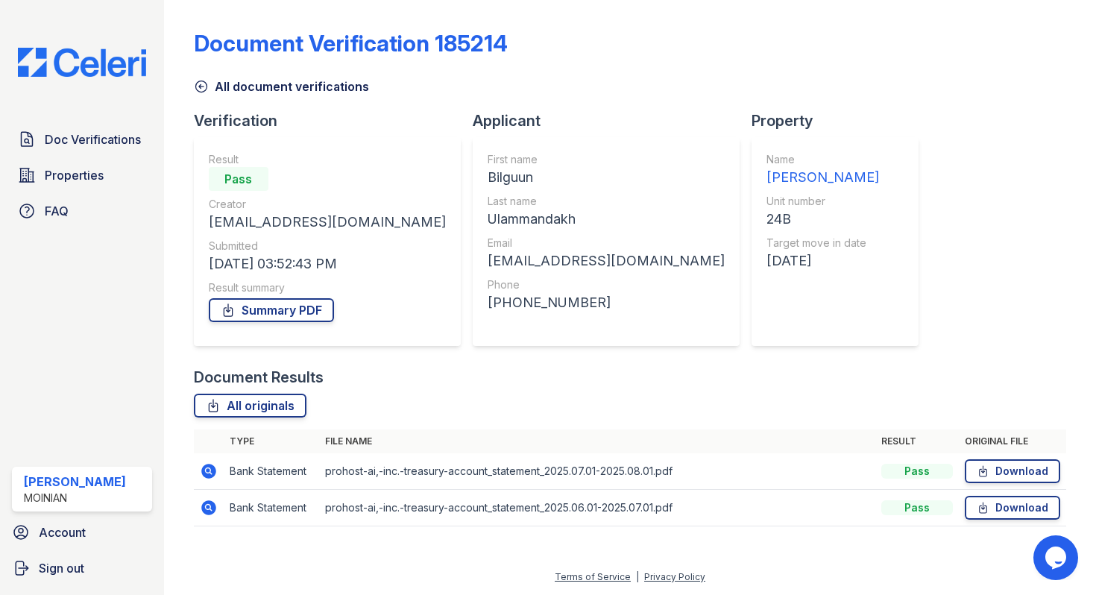
click at [207, 466] on icon at bounding box center [208, 471] width 15 height 15
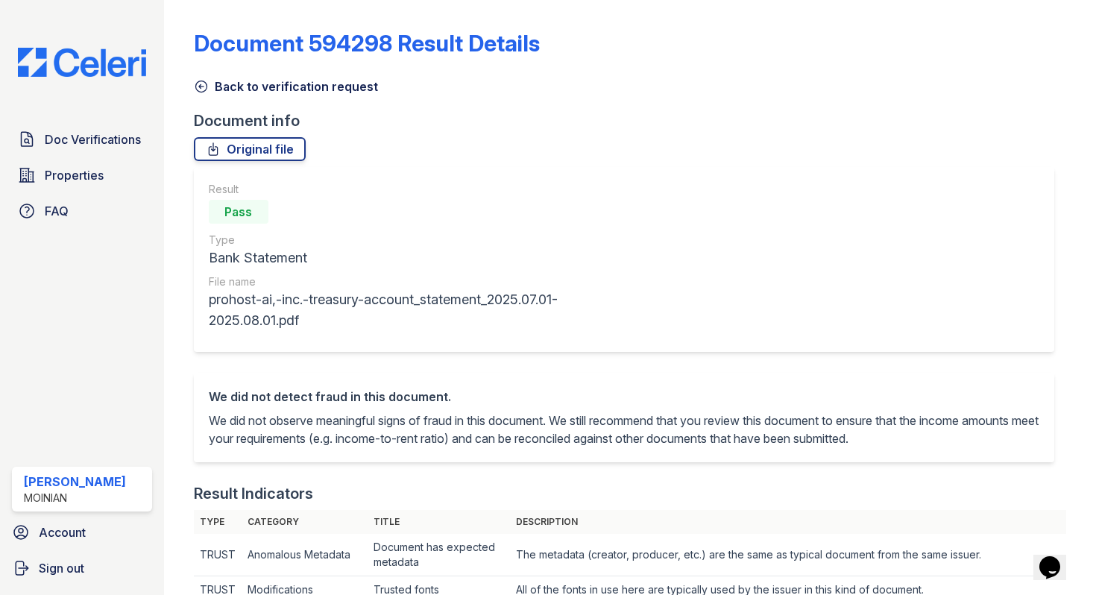
click at [201, 89] on icon at bounding box center [201, 86] width 15 height 15
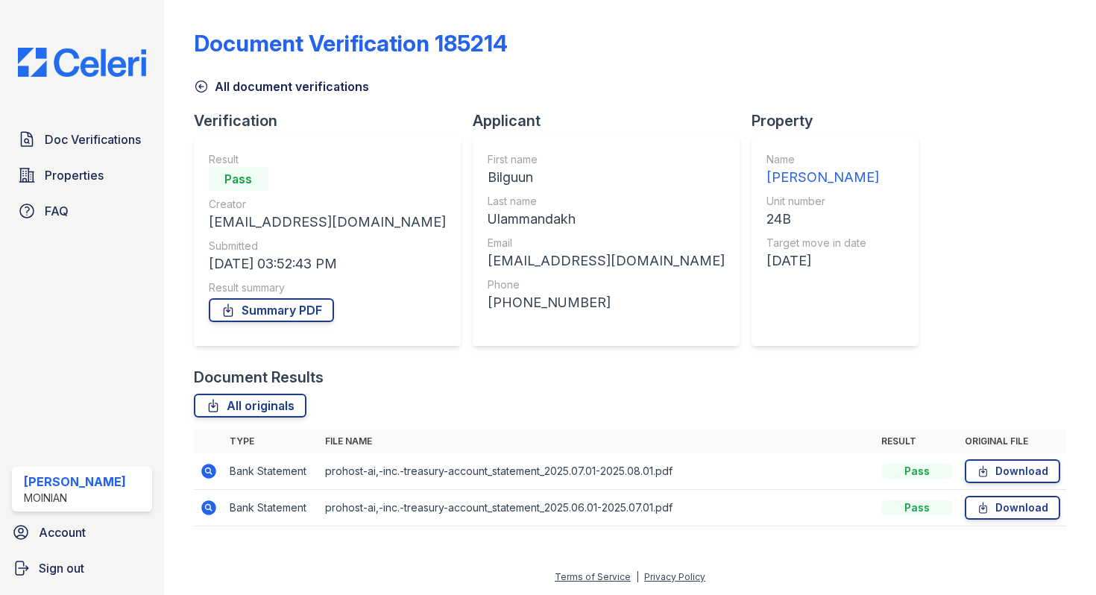
click at [201, 89] on icon at bounding box center [201, 86] width 15 height 15
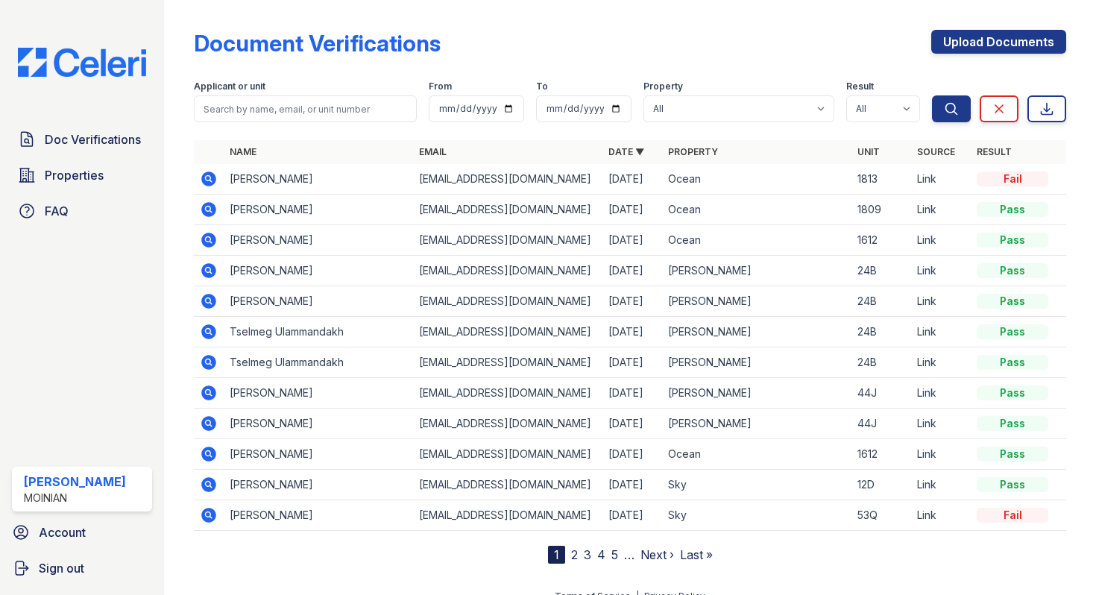
click at [213, 328] on icon at bounding box center [208, 331] width 15 height 15
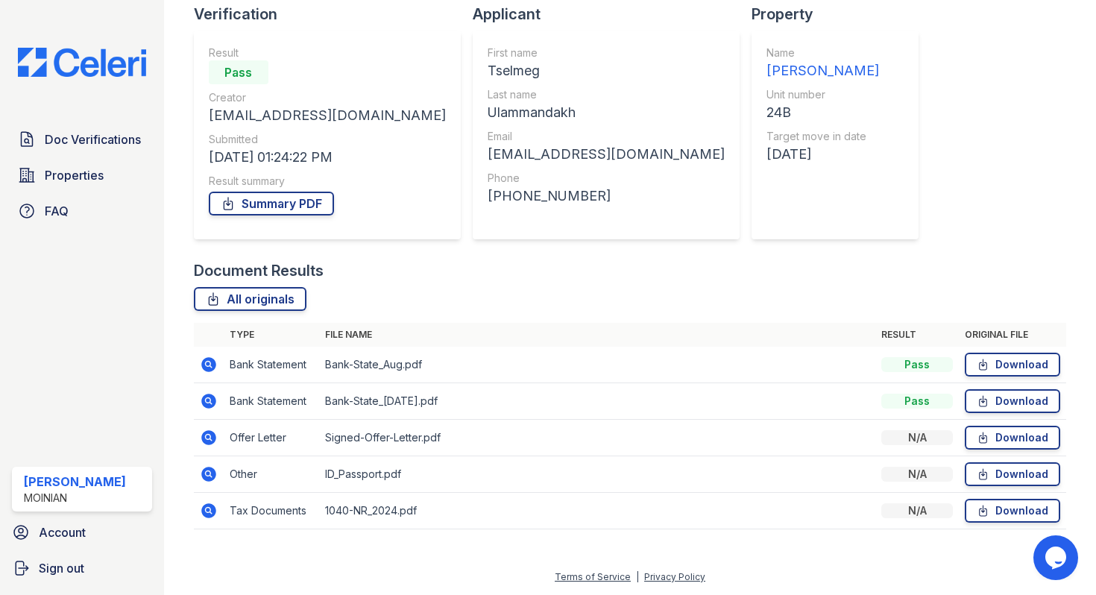
click at [210, 367] on icon at bounding box center [208, 364] width 15 height 15
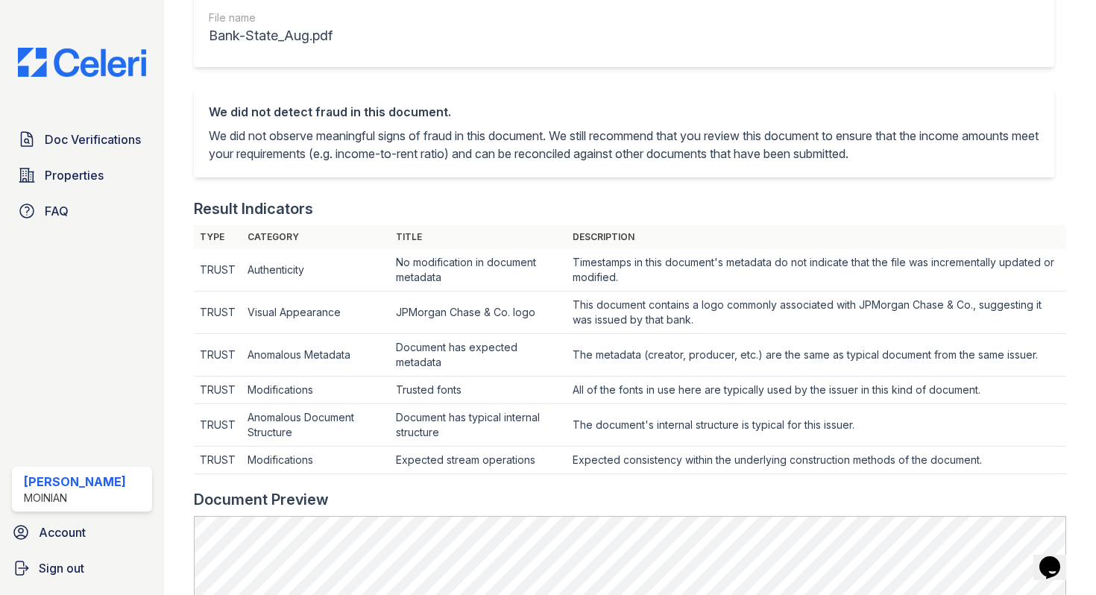
scroll to position [776, 0]
